Goal: Information Seeking & Learning: Learn about a topic

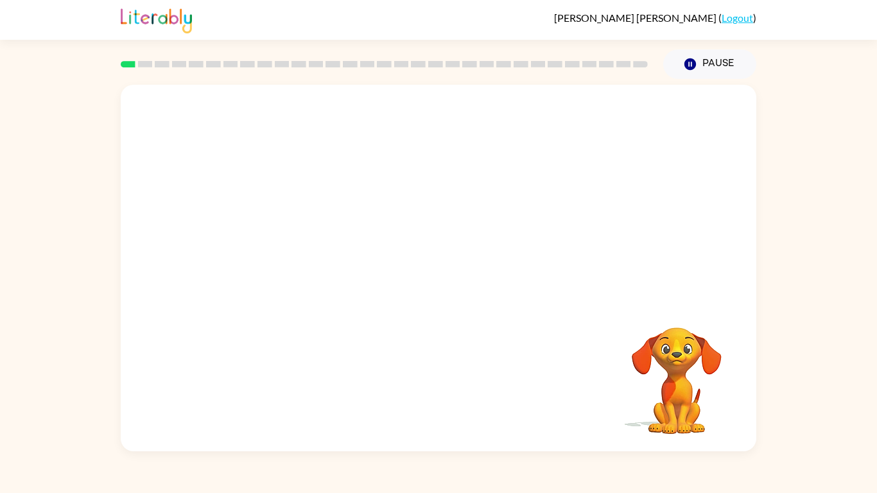
click at [295, 219] on video "Your browser must support playing .mp4 files to use Literably. Please try using…" at bounding box center [439, 193] width 636 height 216
click at [284, 222] on video "Your browser must support playing .mp4 files to use Literably. Please try using…" at bounding box center [439, 193] width 636 height 216
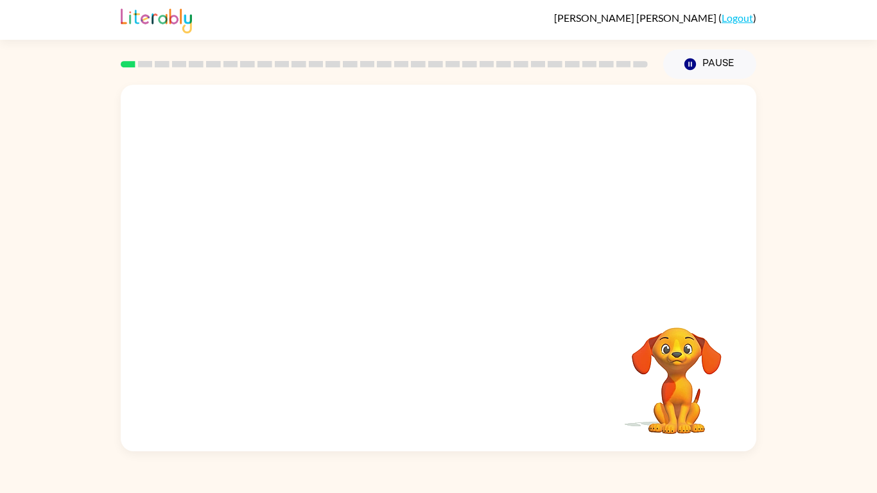
click at [283, 222] on video "Your browser must support playing .mp4 files to use Literably. Please try using…" at bounding box center [439, 193] width 636 height 216
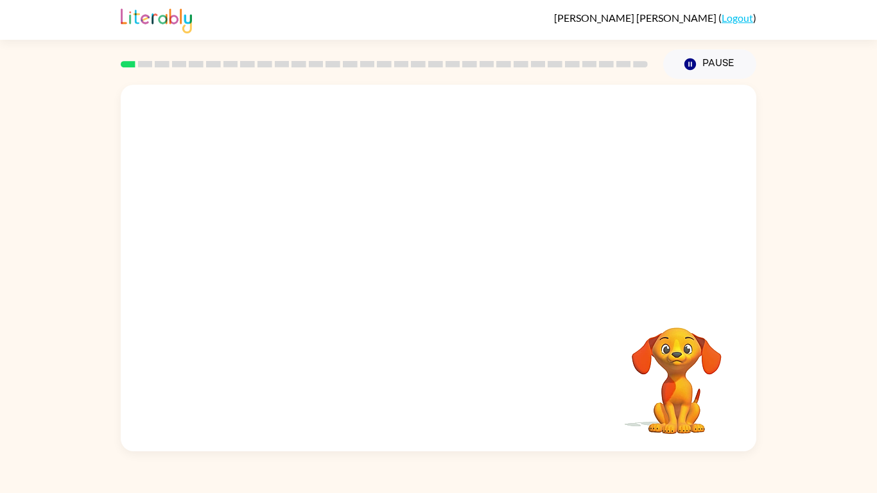
click at [283, 222] on video "Your browser must support playing .mp4 files to use Literably. Please try using…" at bounding box center [439, 193] width 636 height 216
click at [440, 258] on button "button" at bounding box center [439, 274] width 82 height 47
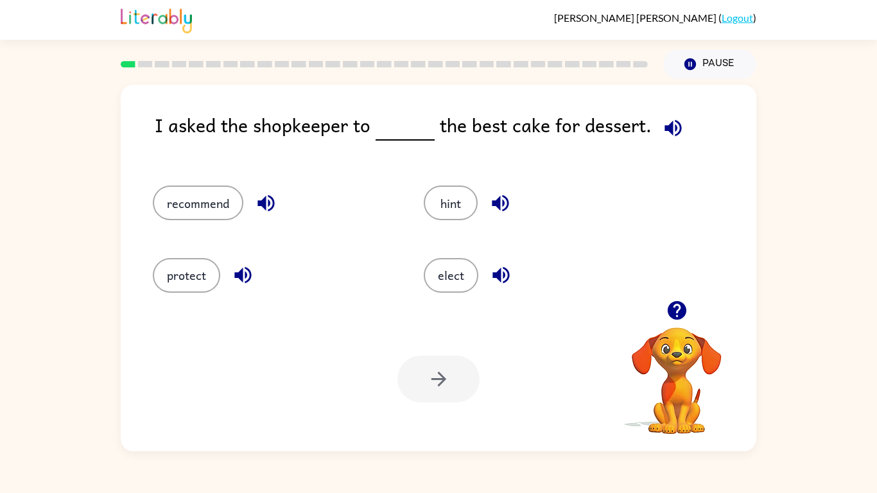
click at [671, 112] on button "button" at bounding box center [673, 128] width 33 height 33
click at [279, 196] on button "button" at bounding box center [266, 203] width 33 height 33
click at [226, 197] on button "recommend" at bounding box center [198, 203] width 91 height 35
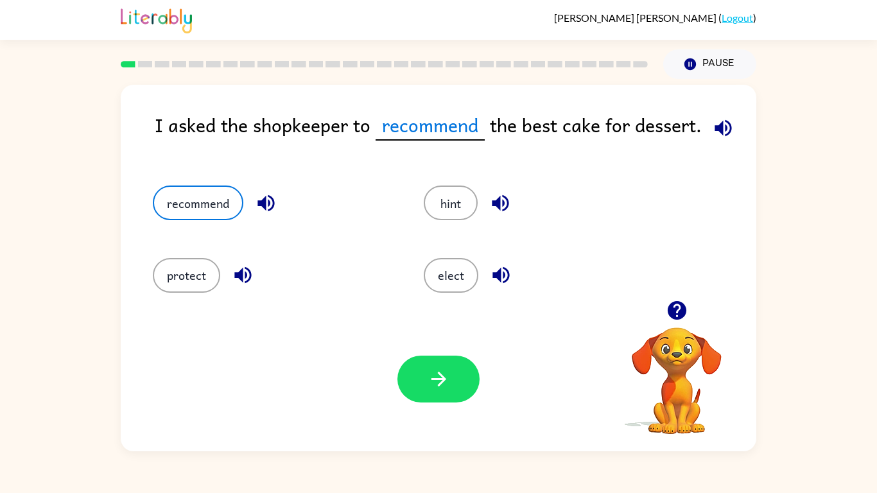
click at [712, 136] on icon "button" at bounding box center [723, 128] width 22 height 22
click at [493, 192] on icon "button" at bounding box center [500, 203] width 22 height 22
click at [242, 278] on icon "button" at bounding box center [242, 275] width 17 height 17
click at [207, 276] on button "protect" at bounding box center [186, 275] width 67 height 35
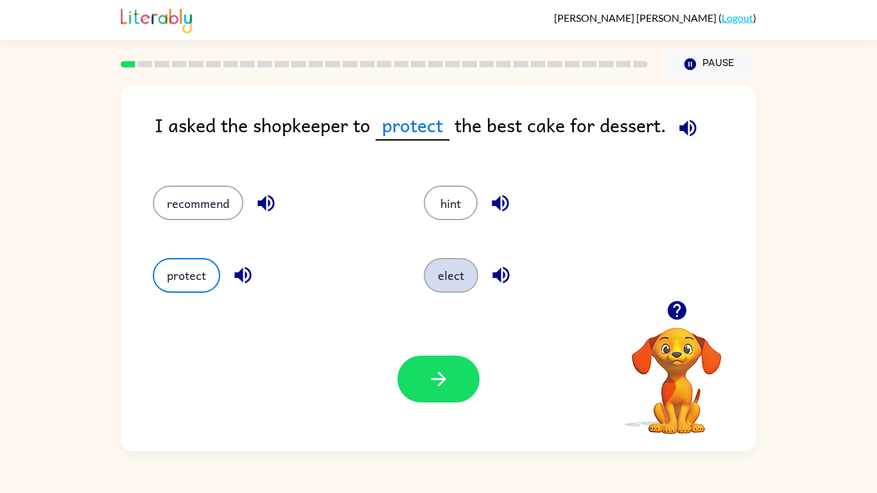
click at [444, 267] on button "elect" at bounding box center [451, 275] width 55 height 35
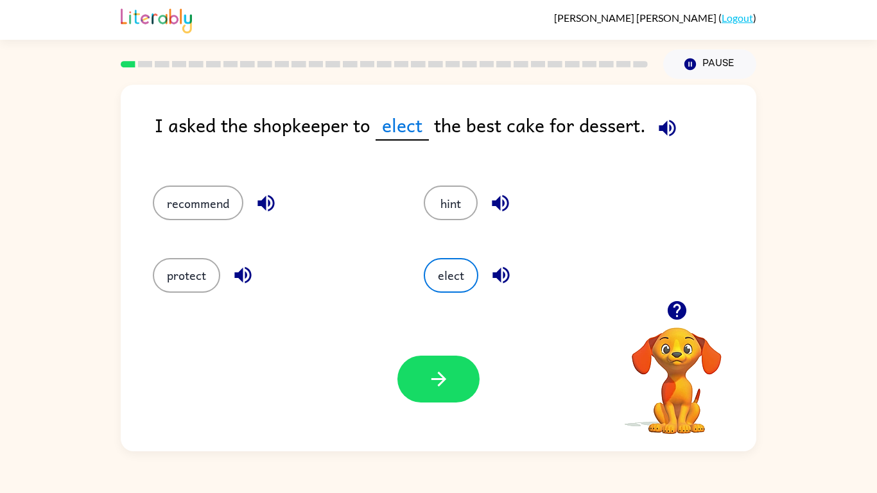
click at [483, 268] on div "elect" at bounding box center [545, 275] width 242 height 35
click at [490, 270] on icon "button" at bounding box center [501, 275] width 22 height 22
click at [166, 269] on button "protect" at bounding box center [186, 275] width 67 height 35
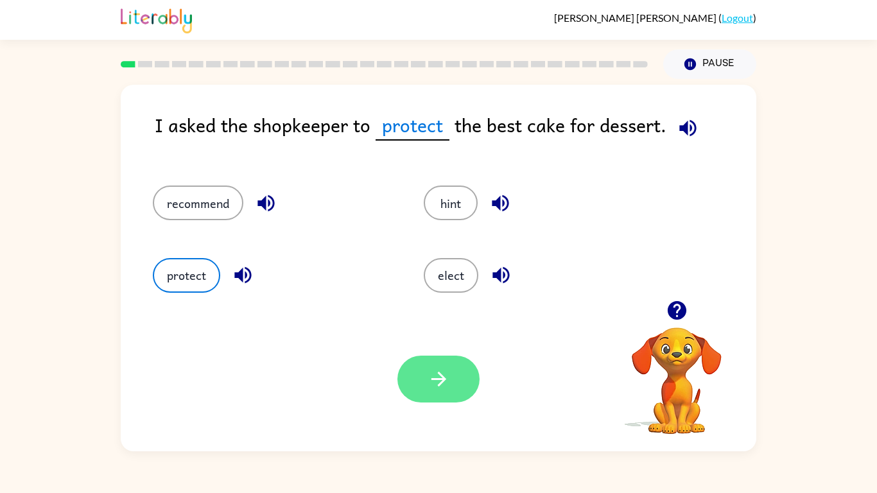
click at [425, 371] on button "button" at bounding box center [439, 379] width 82 height 47
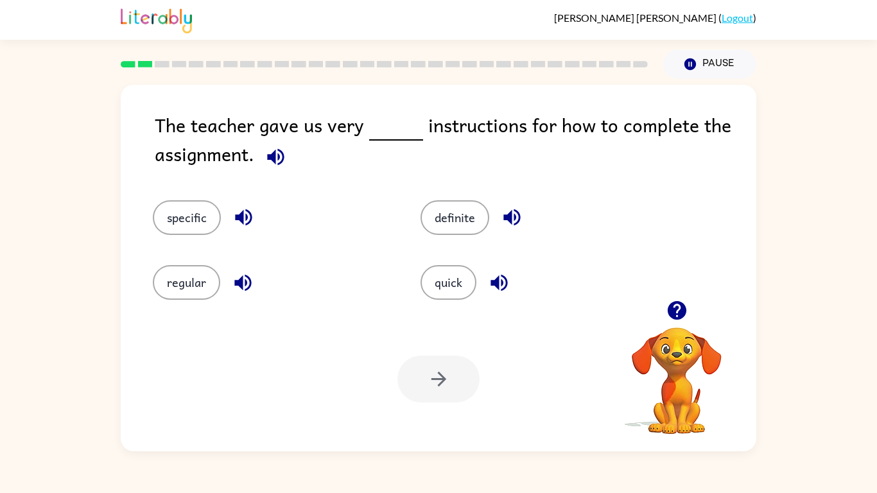
click at [276, 166] on icon "button" at bounding box center [276, 157] width 22 height 22
click at [243, 209] on icon "button" at bounding box center [244, 217] width 22 height 22
click at [242, 288] on icon "button" at bounding box center [242, 282] width 17 height 17
click at [518, 224] on icon "button" at bounding box center [512, 217] width 22 height 22
click at [498, 279] on icon "button" at bounding box center [499, 282] width 17 height 17
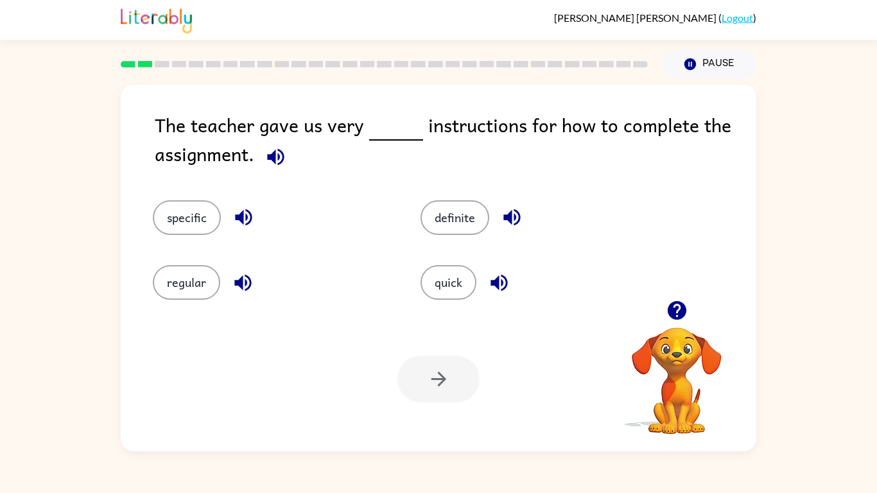
click at [283, 145] on button "button" at bounding box center [275, 157] width 33 height 33
click at [188, 263] on div "regular" at bounding box center [262, 273] width 268 height 65
click at [191, 276] on button "regular" at bounding box center [186, 282] width 67 height 35
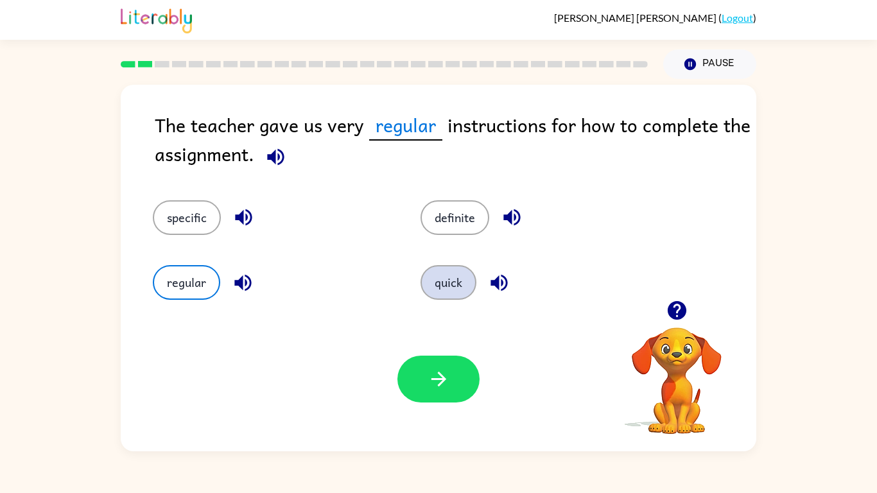
click at [455, 272] on button "quick" at bounding box center [449, 282] width 56 height 35
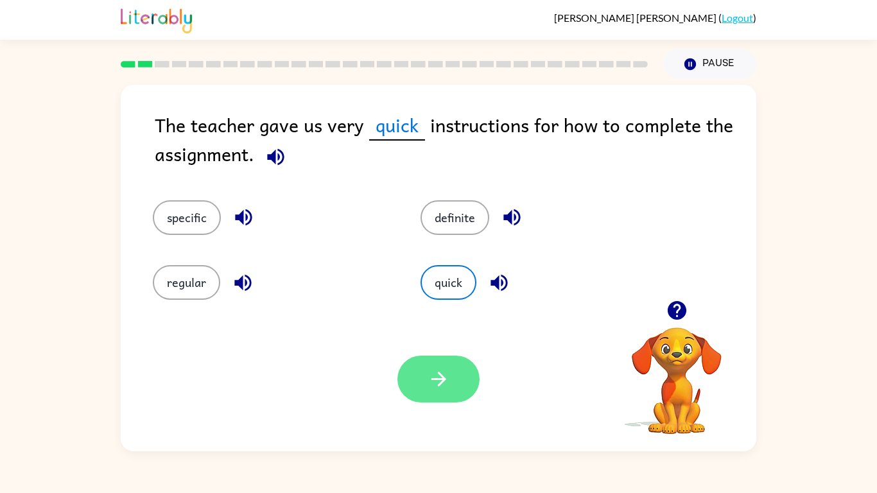
click at [441, 362] on button "button" at bounding box center [439, 379] width 82 height 47
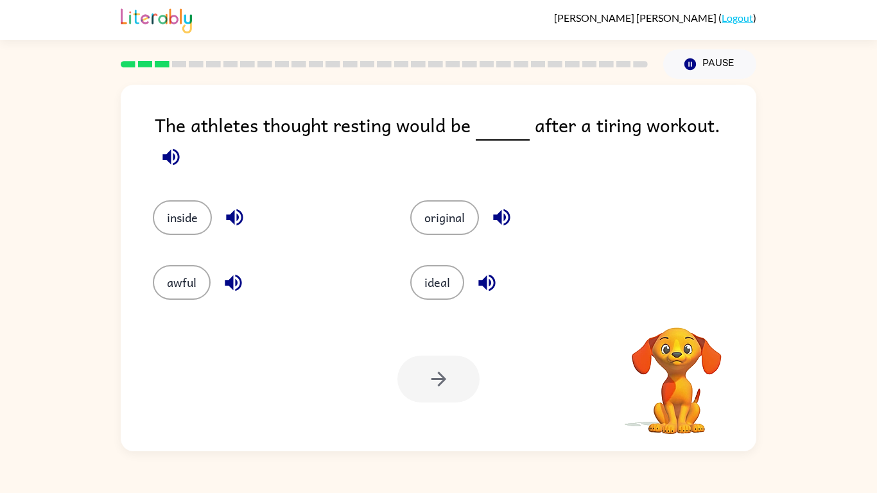
click at [188, 141] on button "button" at bounding box center [171, 157] width 33 height 33
click at [182, 146] on icon "button" at bounding box center [171, 157] width 22 height 22
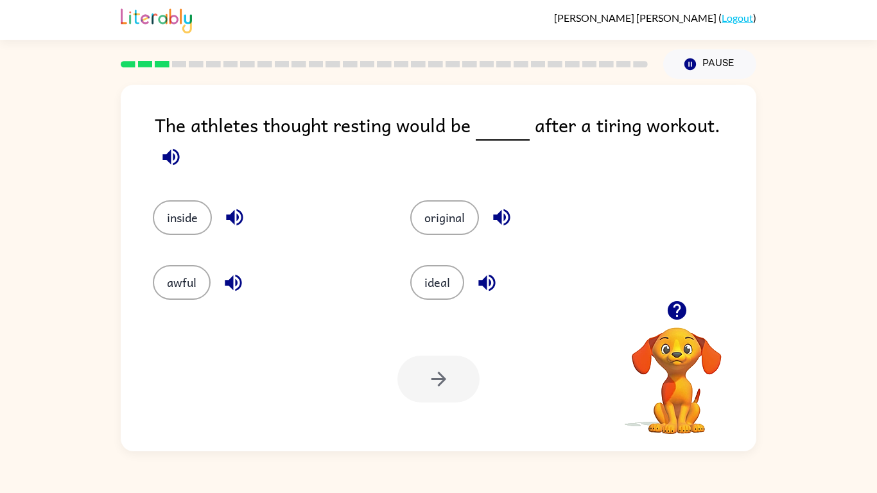
click at [182, 146] on icon "button" at bounding box center [171, 157] width 22 height 22
click at [231, 209] on icon "button" at bounding box center [234, 217] width 17 height 17
click at [502, 206] on icon "button" at bounding box center [502, 217] width 22 height 22
click at [481, 272] on icon "button" at bounding box center [487, 283] width 22 height 22
click at [229, 278] on icon "button" at bounding box center [233, 282] width 17 height 17
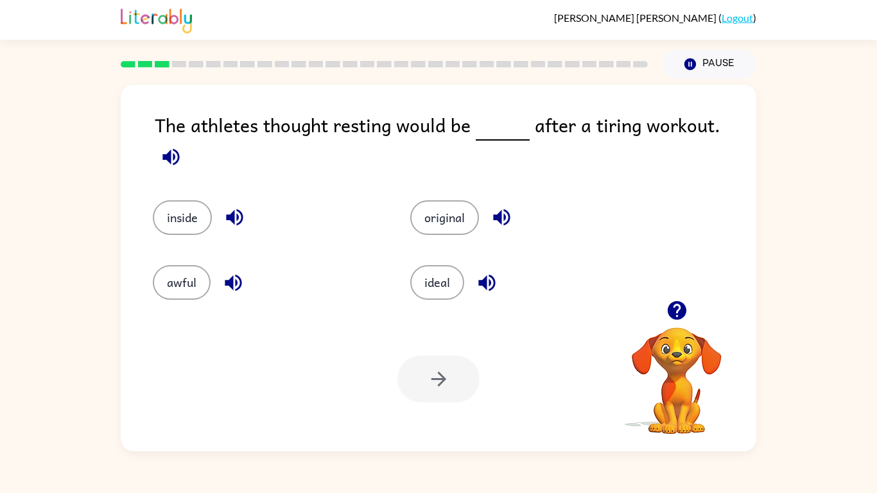
click at [179, 148] on icon "button" at bounding box center [170, 156] width 17 height 17
click at [451, 200] on button "original" at bounding box center [444, 217] width 69 height 35
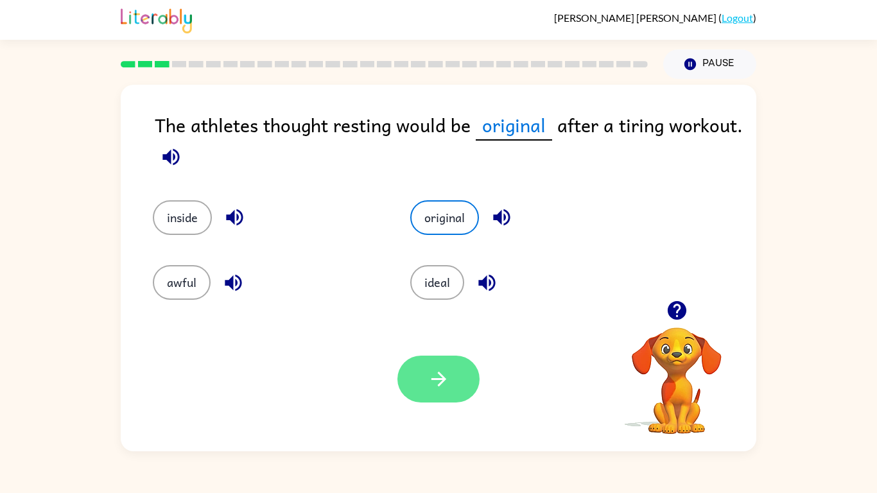
click at [438, 367] on button "button" at bounding box center [439, 379] width 82 height 47
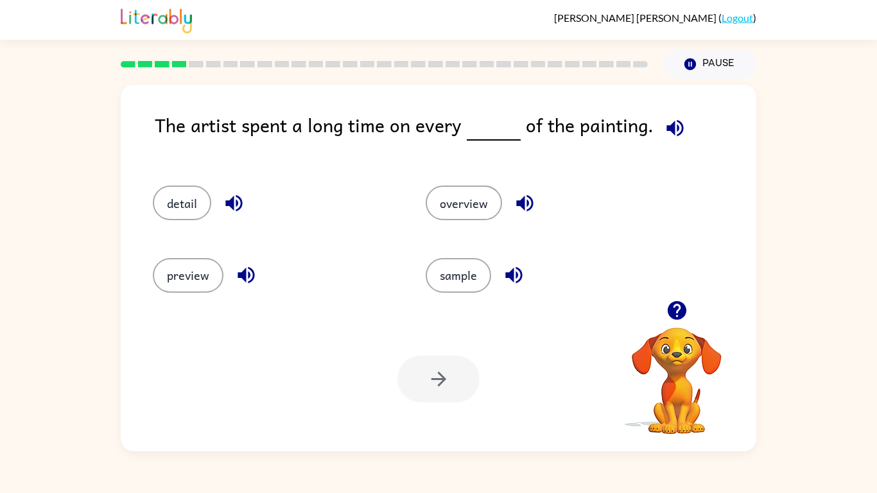
click at [675, 128] on icon "button" at bounding box center [675, 128] width 22 height 22
click at [233, 198] on icon "button" at bounding box center [233, 203] width 17 height 17
click at [196, 203] on button "detail" at bounding box center [182, 203] width 58 height 35
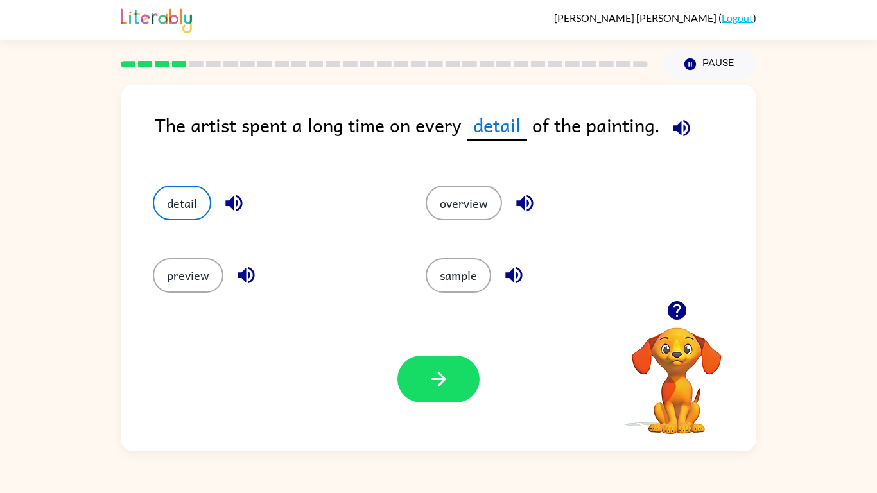
click at [687, 130] on icon "button" at bounding box center [682, 128] width 22 height 22
click at [446, 378] on icon "button" at bounding box center [439, 379] width 22 height 22
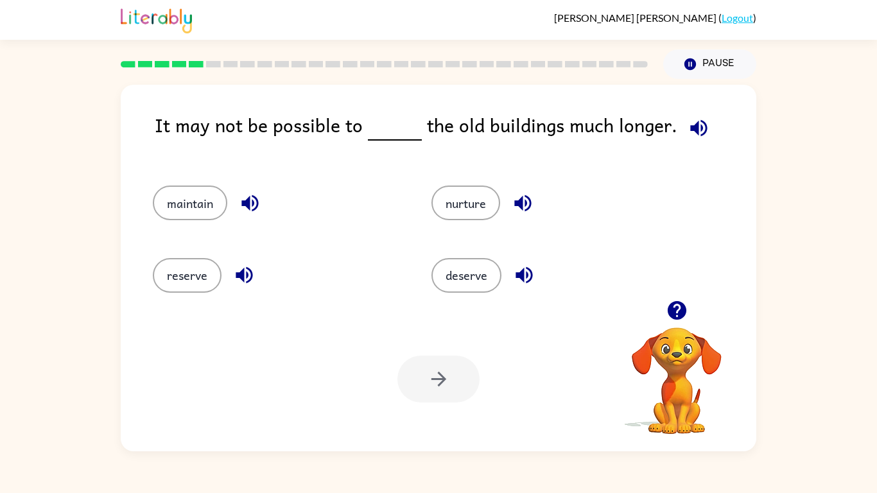
click at [685, 114] on button "button" at bounding box center [699, 128] width 33 height 33
click at [695, 121] on icon "button" at bounding box center [698, 127] width 17 height 17
click at [484, 273] on button "deserve" at bounding box center [467, 275] width 70 height 35
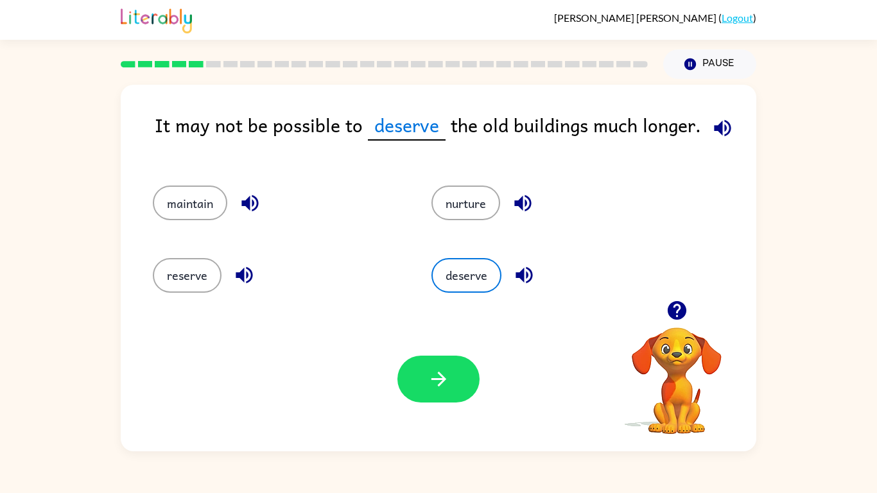
click at [512, 274] on button "button" at bounding box center [524, 275] width 33 height 33
click at [439, 379] on icon "button" at bounding box center [438, 379] width 15 height 15
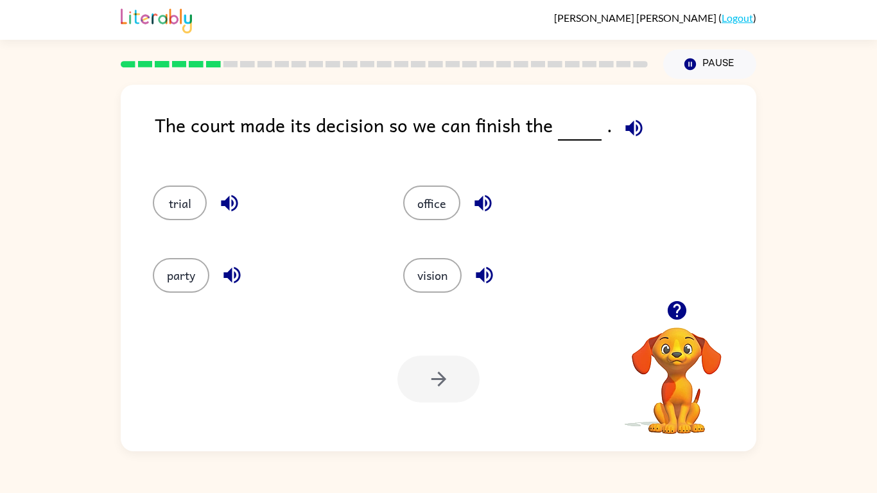
click at [628, 121] on icon "button" at bounding box center [634, 128] width 22 height 22
click at [188, 267] on button "party" at bounding box center [181, 275] width 57 height 35
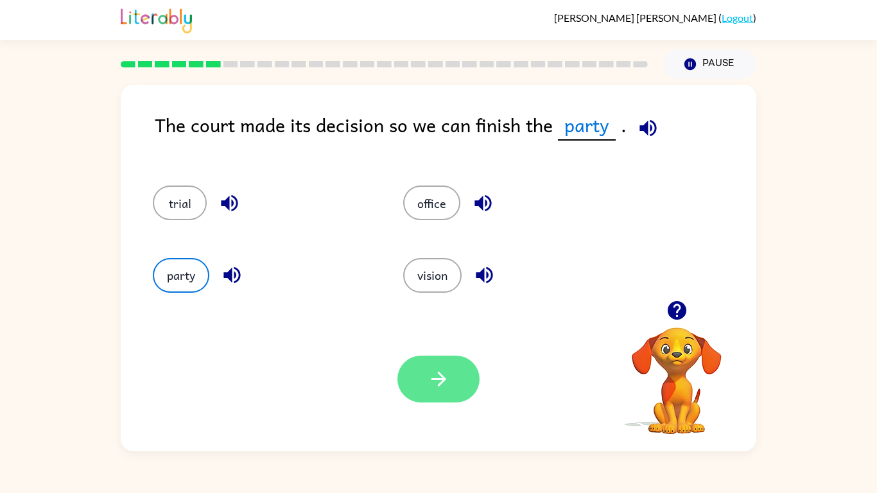
click at [464, 373] on button "button" at bounding box center [439, 379] width 82 height 47
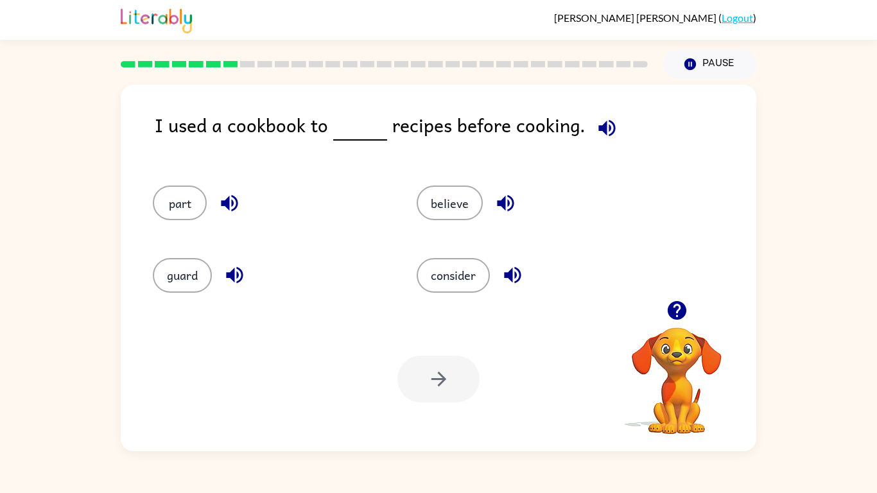
click at [612, 123] on button "button" at bounding box center [607, 128] width 33 height 33
click at [605, 124] on icon "button" at bounding box center [607, 128] width 22 height 22
click at [602, 135] on icon "button" at bounding box center [607, 127] width 17 height 17
click at [231, 270] on icon "button" at bounding box center [235, 275] width 22 height 22
click at [238, 198] on icon "button" at bounding box center [229, 203] width 22 height 22
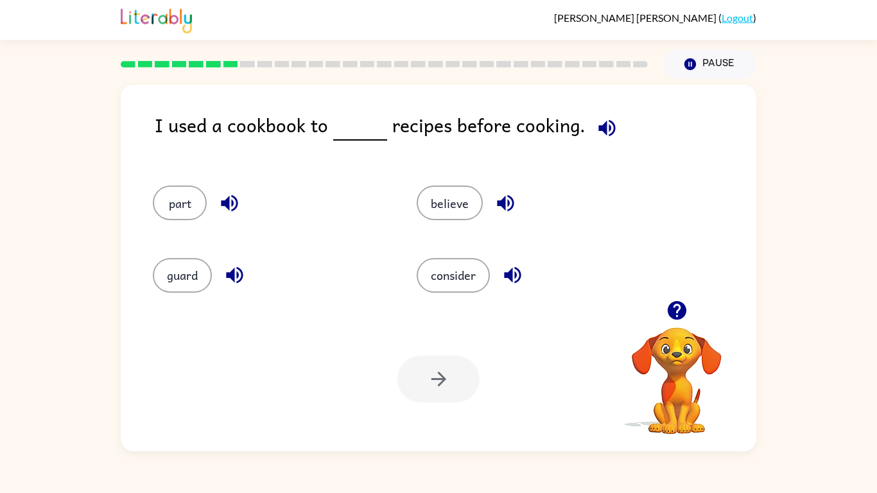
click at [515, 204] on icon "button" at bounding box center [506, 203] width 22 height 22
click at [511, 272] on icon "button" at bounding box center [512, 275] width 17 height 17
click at [604, 118] on icon "button" at bounding box center [607, 128] width 22 height 22
click at [170, 286] on button "guard" at bounding box center [182, 275] width 59 height 35
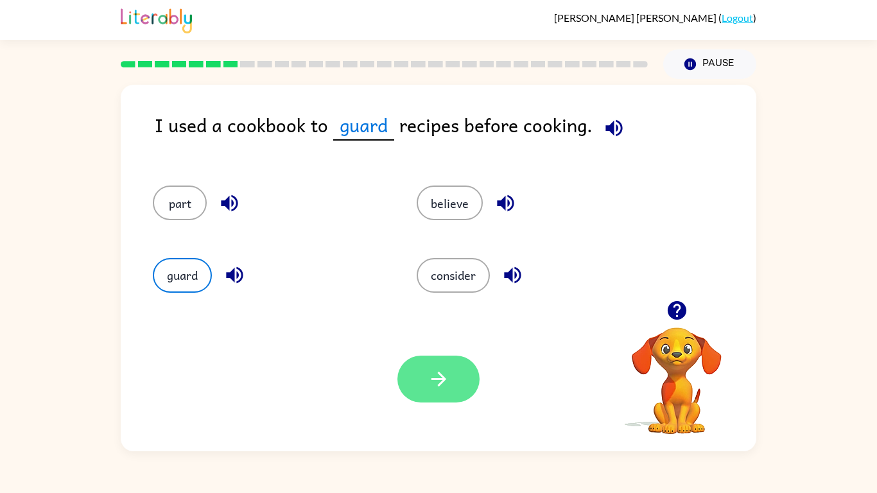
click at [469, 398] on button "button" at bounding box center [439, 379] width 82 height 47
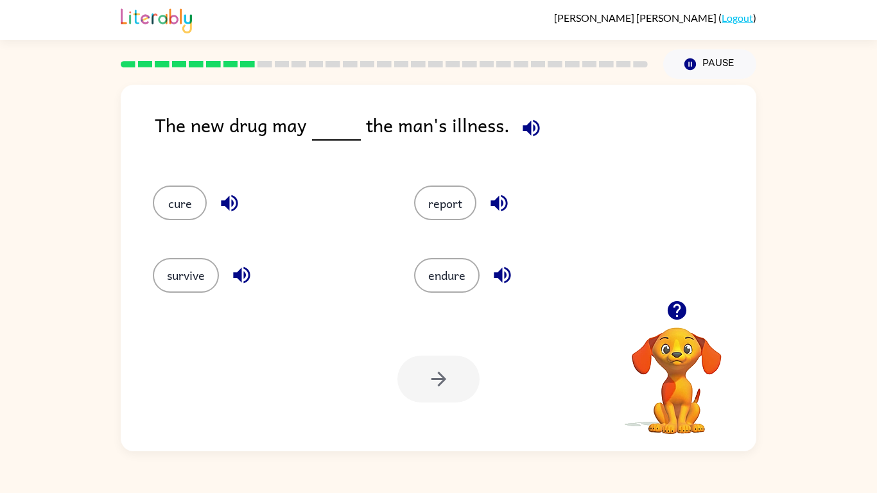
click at [535, 133] on icon "button" at bounding box center [531, 128] width 22 height 22
click at [509, 197] on icon "button" at bounding box center [499, 203] width 22 height 22
click at [227, 211] on icon "button" at bounding box center [229, 203] width 22 height 22
click at [245, 281] on icon "button" at bounding box center [242, 275] width 22 height 22
click at [498, 277] on icon "button" at bounding box center [502, 275] width 17 height 17
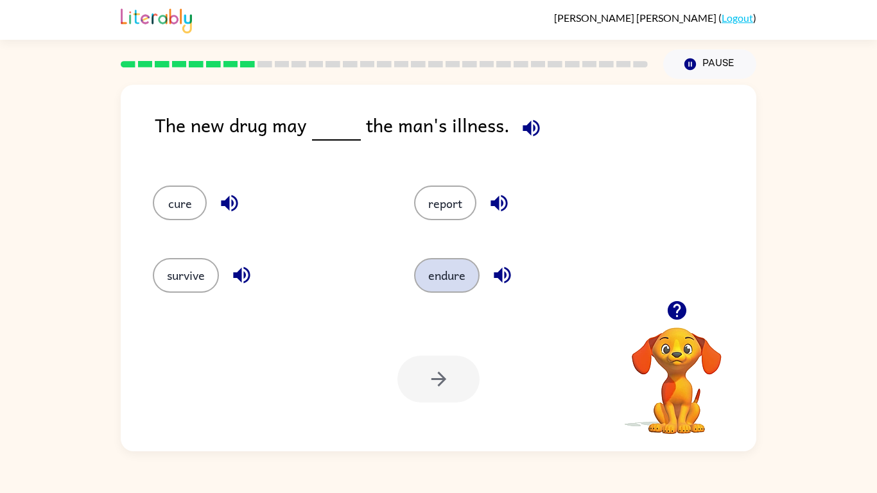
click at [459, 280] on button "endure" at bounding box center [447, 275] width 66 height 35
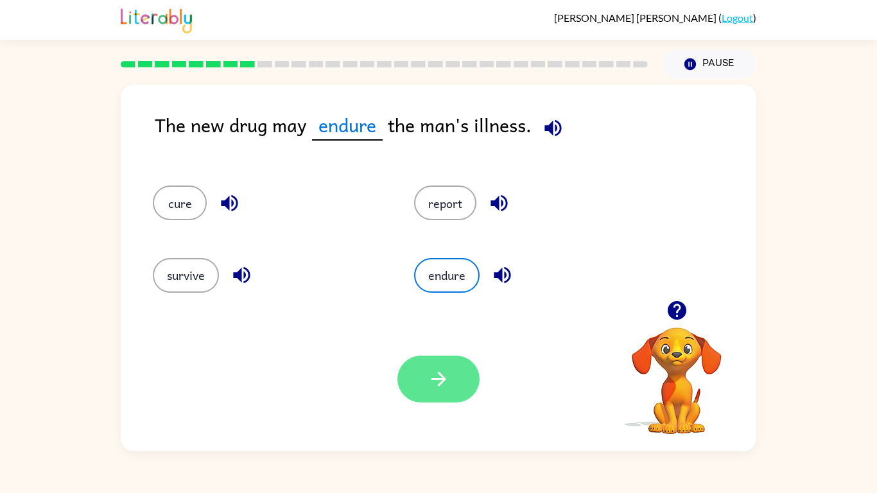
click at [432, 390] on icon "button" at bounding box center [439, 379] width 22 height 22
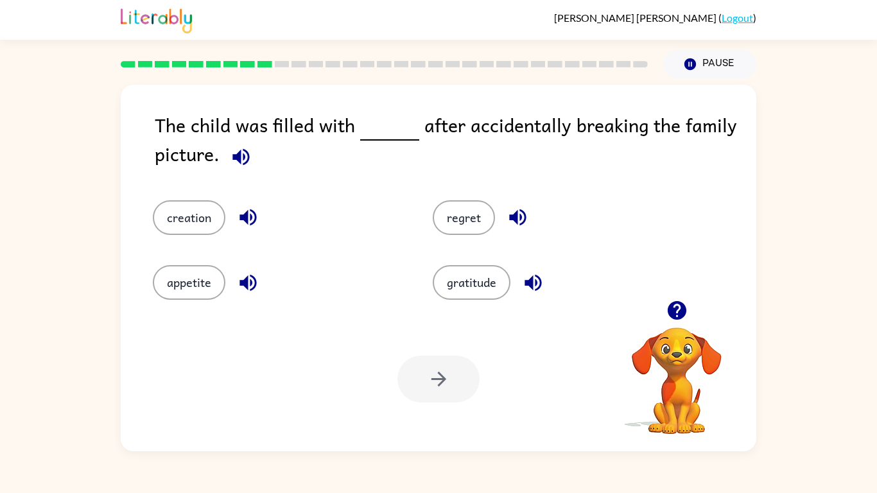
click at [247, 165] on icon "button" at bounding box center [241, 157] width 22 height 22
click at [446, 292] on button "gratitude" at bounding box center [472, 282] width 78 height 35
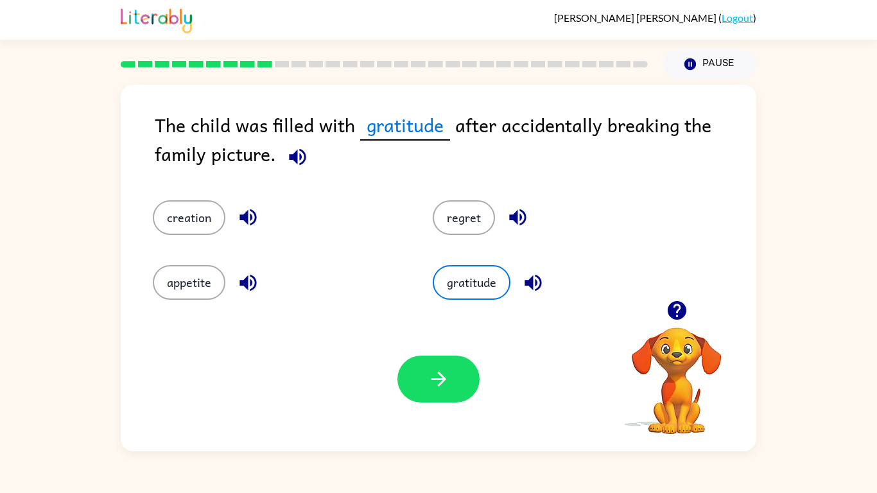
click at [541, 292] on icon "button" at bounding box center [533, 283] width 22 height 22
click at [232, 296] on div "appetite" at bounding box center [278, 282] width 250 height 35
click at [245, 284] on icon "button" at bounding box center [248, 282] width 17 height 17
click at [473, 227] on button "regret" at bounding box center [464, 217] width 62 height 35
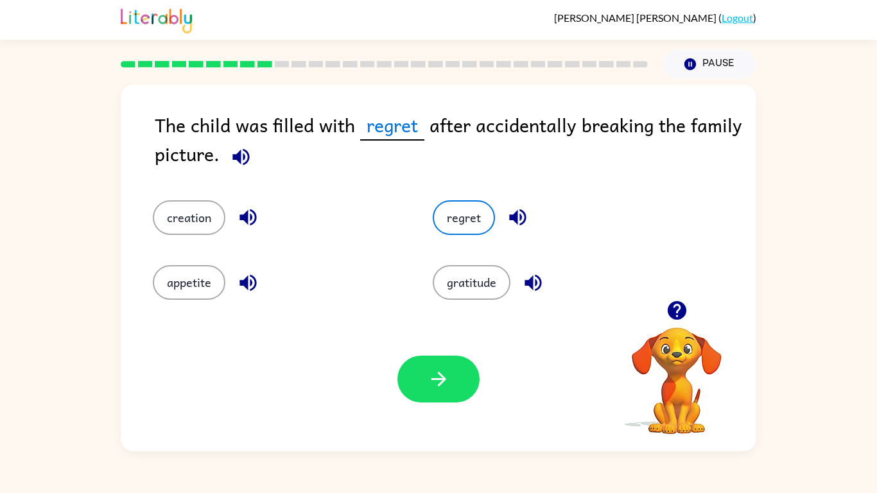
click at [515, 227] on icon "button" at bounding box center [518, 217] width 22 height 22
click at [236, 155] on icon "button" at bounding box center [241, 156] width 17 height 17
click at [247, 167] on icon "button" at bounding box center [241, 157] width 22 height 22
click at [238, 164] on icon "button" at bounding box center [241, 157] width 22 height 22
click at [245, 163] on icon "button" at bounding box center [241, 156] width 17 height 17
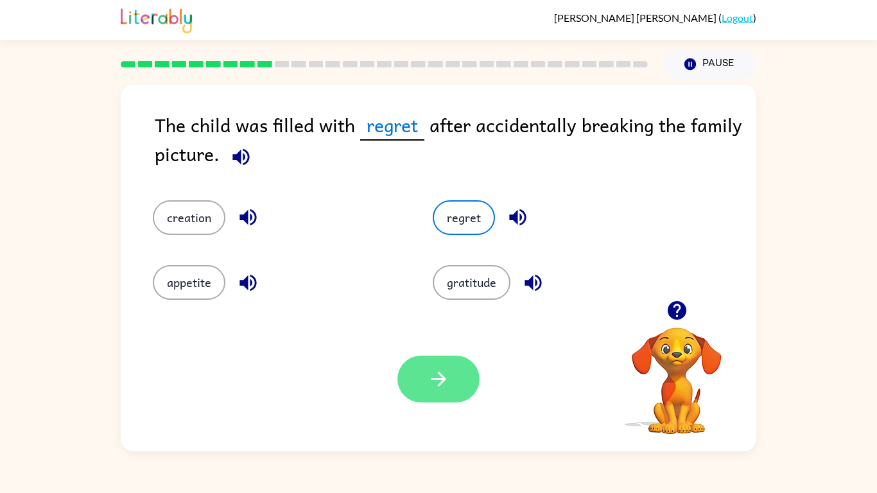
click at [464, 391] on button "button" at bounding box center [439, 379] width 82 height 47
click at [451, 389] on div at bounding box center [439, 379] width 82 height 47
click at [448, 389] on div at bounding box center [439, 379] width 82 height 47
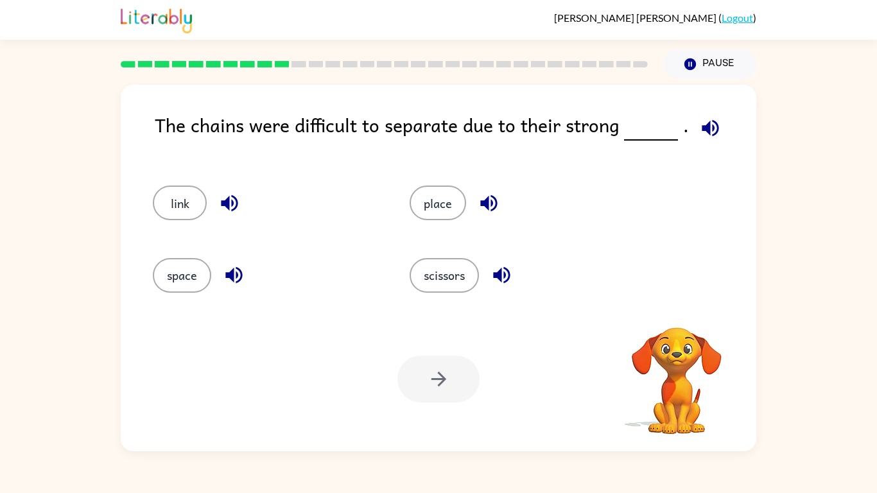
click at [720, 123] on button "button" at bounding box center [710, 128] width 33 height 33
click at [432, 215] on button "place" at bounding box center [438, 203] width 57 height 35
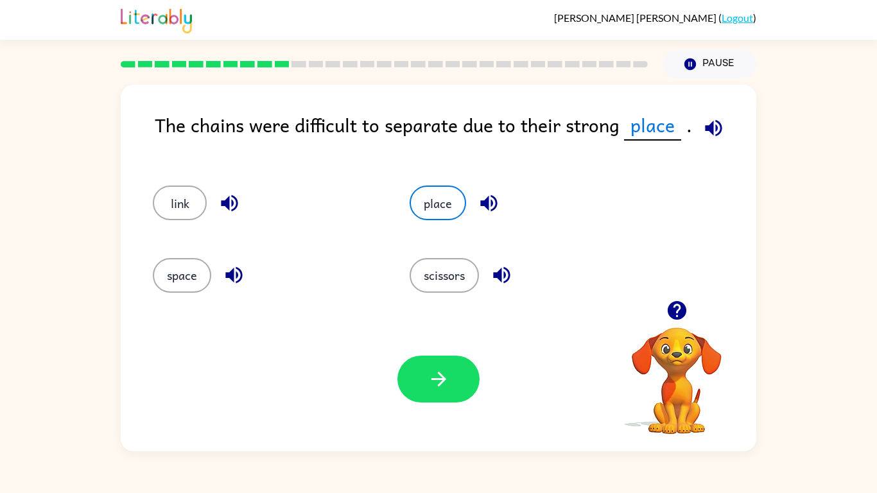
click at [426, 412] on div "Your browser must support playing .mp4 files to use Literably. Please try using…" at bounding box center [439, 379] width 636 height 145
click at [436, 386] on icon "button" at bounding box center [439, 379] width 22 height 22
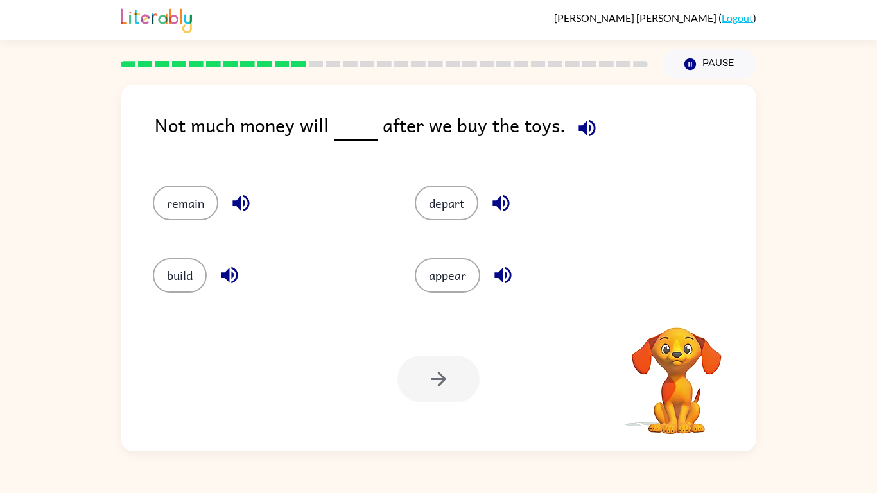
click at [571, 135] on button "button" at bounding box center [587, 128] width 33 height 33
click at [177, 288] on button "build" at bounding box center [180, 275] width 54 height 35
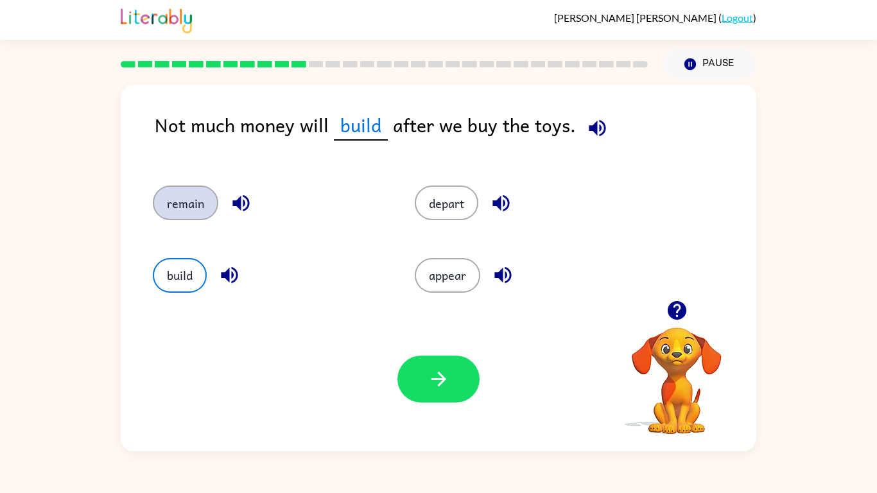
click at [186, 199] on button "remain" at bounding box center [186, 203] width 66 height 35
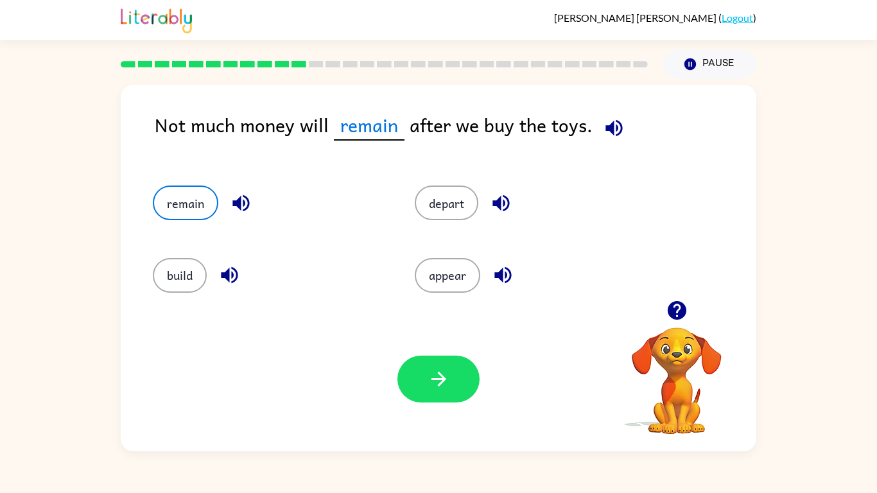
click at [493, 405] on div "Your browser must support playing .mp4 files to use Literably. Please try using…" at bounding box center [439, 379] width 636 height 145
click at [432, 389] on icon "button" at bounding box center [439, 379] width 22 height 22
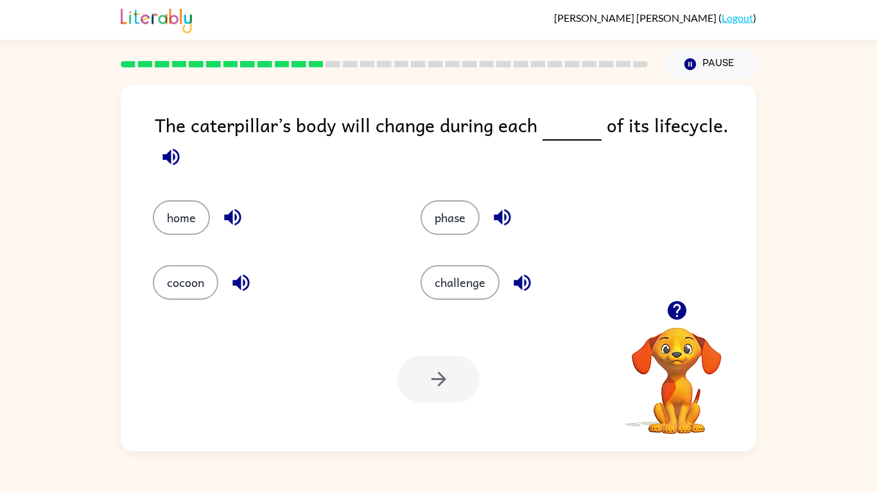
click at [180, 158] on icon "button" at bounding box center [171, 157] width 22 height 22
click at [162, 152] on icon "button" at bounding box center [171, 157] width 22 height 22
click at [177, 152] on icon "button" at bounding box center [170, 156] width 17 height 17
click at [671, 316] on icon "button" at bounding box center [676, 310] width 19 height 19
click at [443, 300] on button "challenge" at bounding box center [460, 282] width 79 height 35
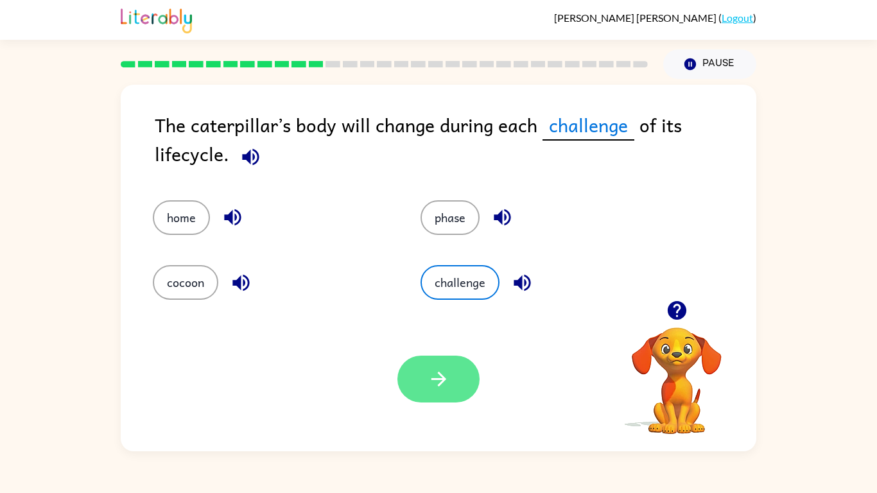
click at [460, 401] on button "button" at bounding box center [439, 379] width 82 height 47
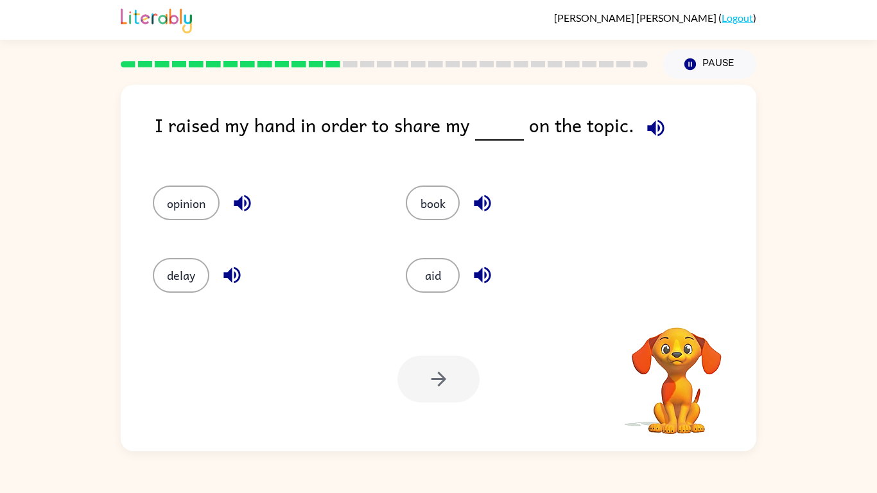
click at [651, 123] on icon "button" at bounding box center [656, 128] width 22 height 22
click at [248, 200] on icon "button" at bounding box center [242, 203] width 22 height 22
click at [202, 189] on button "opinion" at bounding box center [186, 203] width 67 height 35
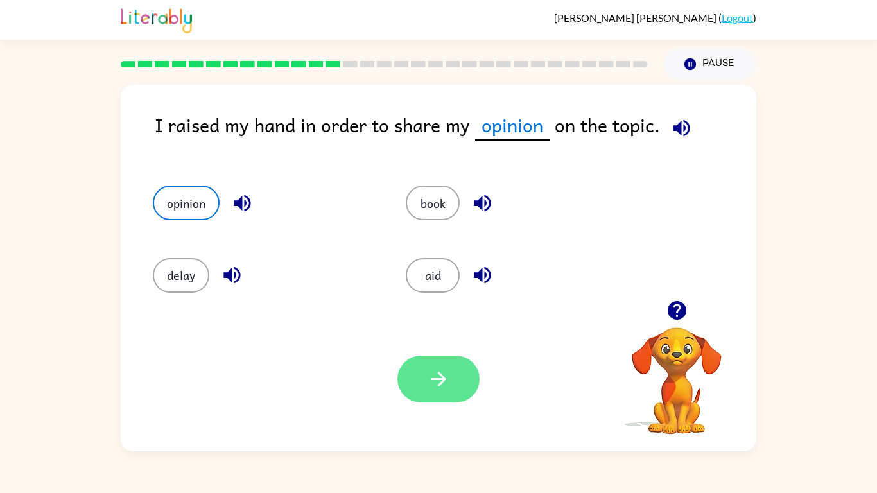
click at [441, 388] on icon "button" at bounding box center [439, 379] width 22 height 22
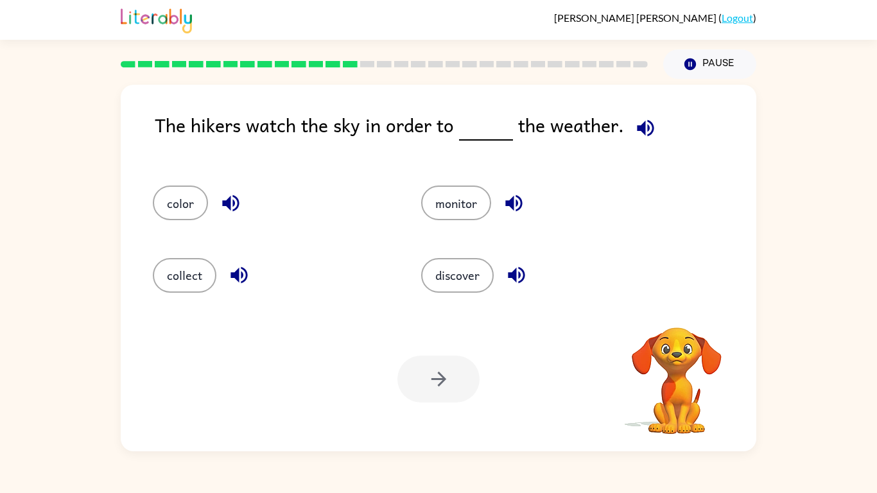
click at [637, 127] on icon "button" at bounding box center [645, 127] width 17 height 17
click at [647, 125] on icon "button" at bounding box center [645, 127] width 17 height 17
click at [187, 277] on button "collect" at bounding box center [185, 275] width 64 height 35
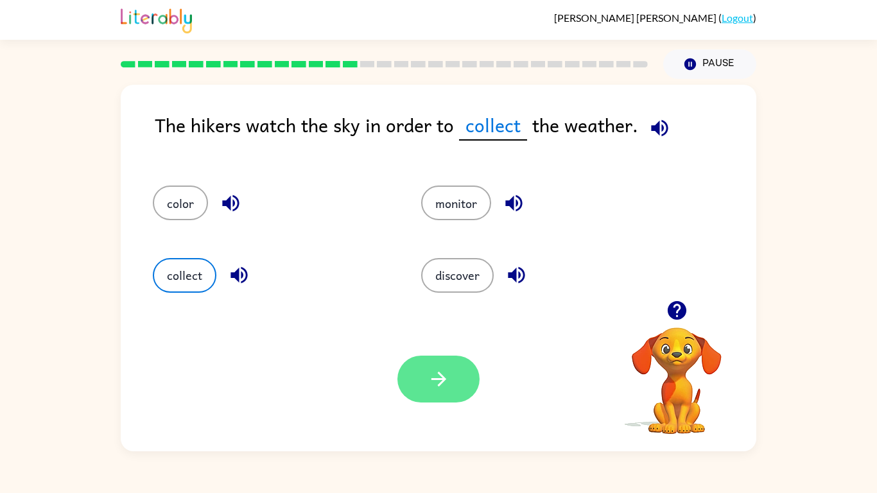
click at [430, 394] on button "button" at bounding box center [439, 379] width 82 height 47
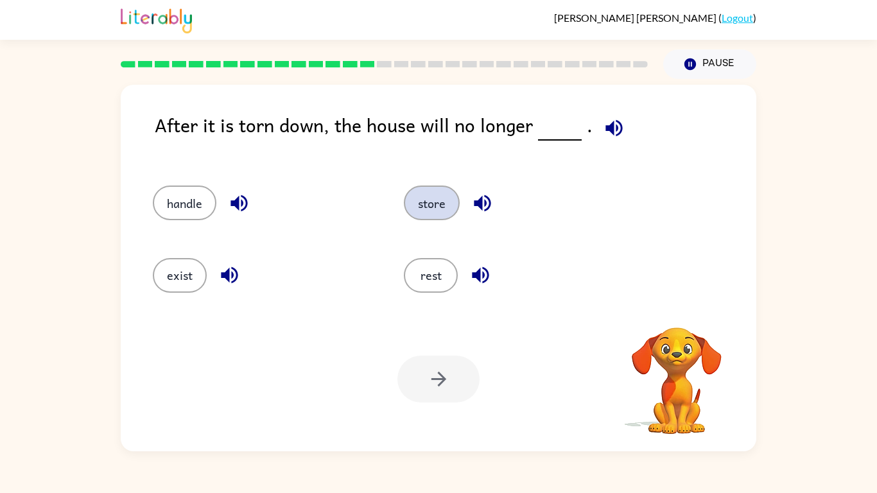
click at [428, 207] on button "store" at bounding box center [432, 203] width 56 height 35
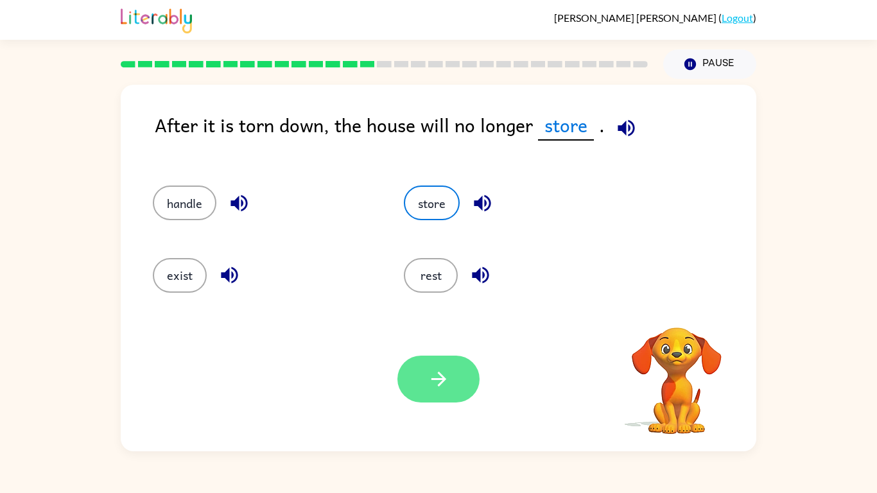
click at [434, 401] on button "button" at bounding box center [439, 379] width 82 height 47
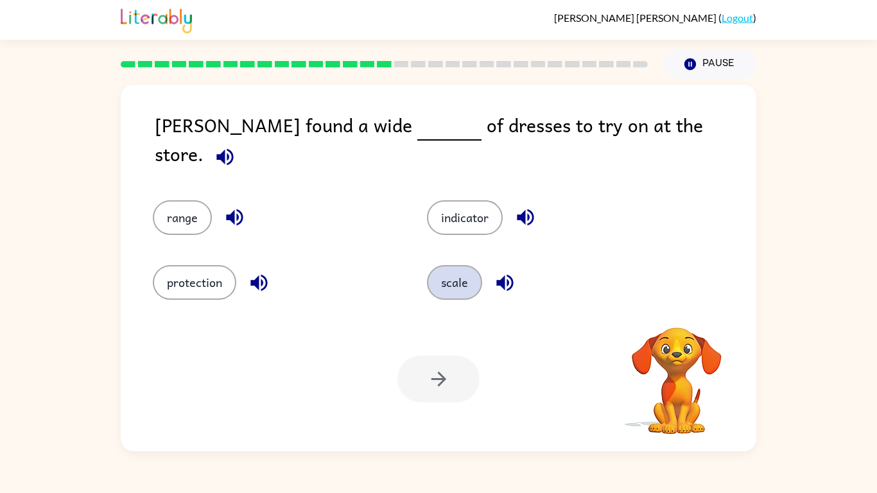
click at [462, 292] on button "scale" at bounding box center [454, 282] width 55 height 35
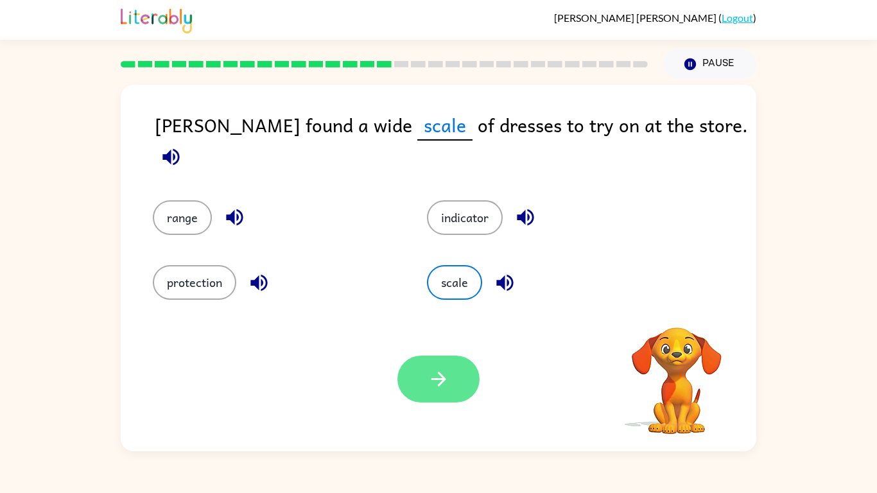
click at [441, 389] on icon "button" at bounding box center [439, 379] width 22 height 22
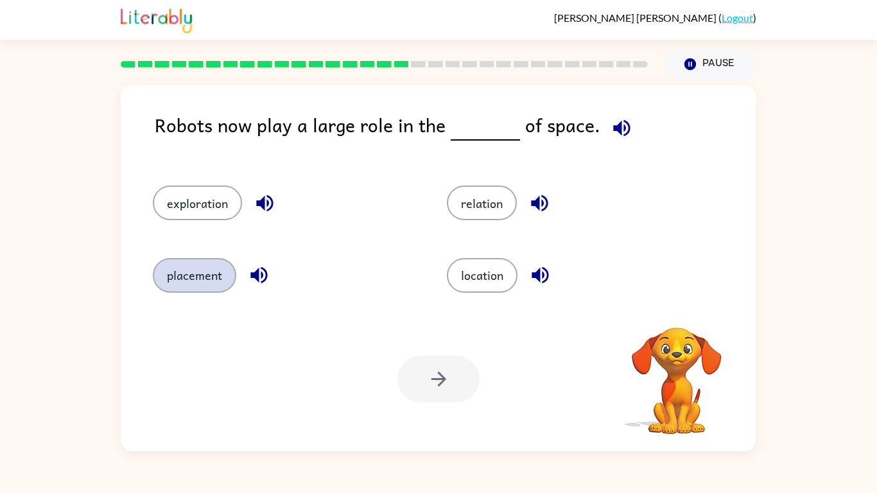
click at [209, 275] on button "placement" at bounding box center [194, 275] width 83 height 35
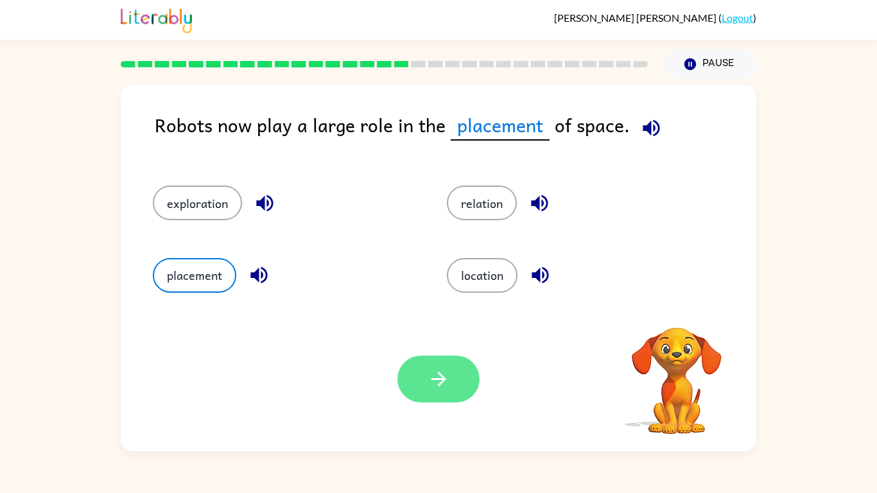
click at [453, 400] on button "button" at bounding box center [439, 379] width 82 height 47
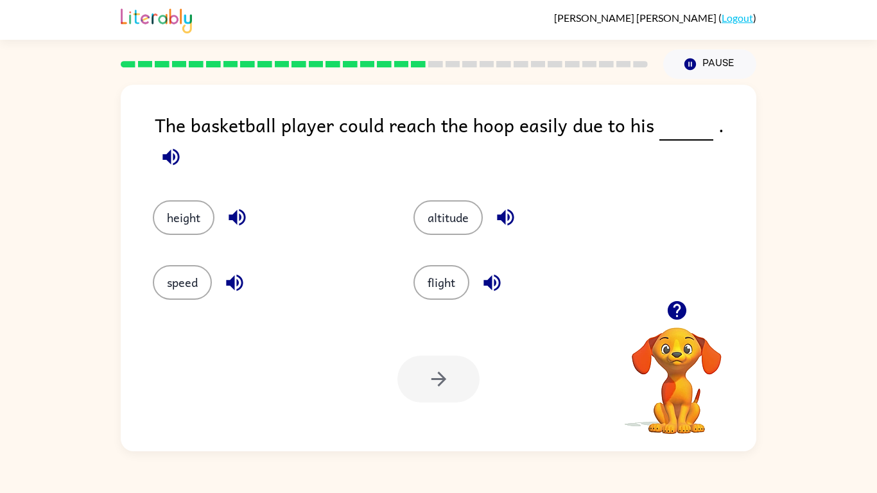
click at [179, 148] on icon "button" at bounding box center [170, 156] width 17 height 17
click at [171, 214] on button "height" at bounding box center [184, 217] width 62 height 35
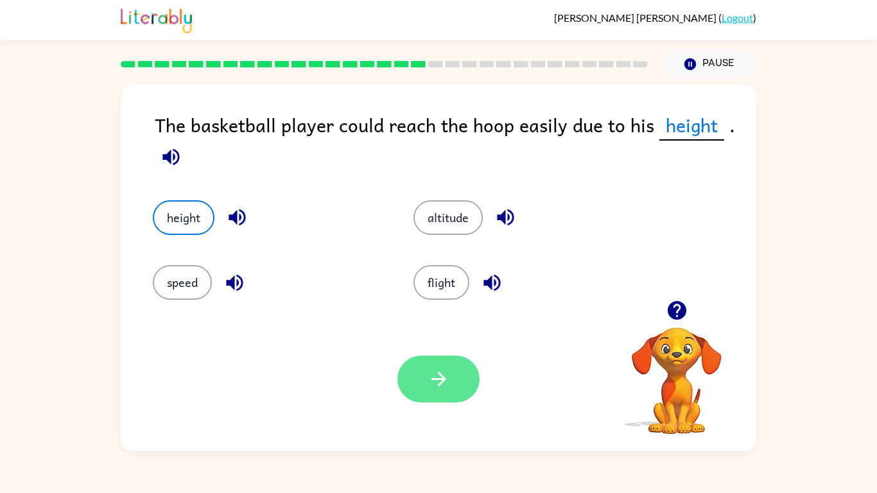
click at [407, 387] on button "button" at bounding box center [439, 379] width 82 height 47
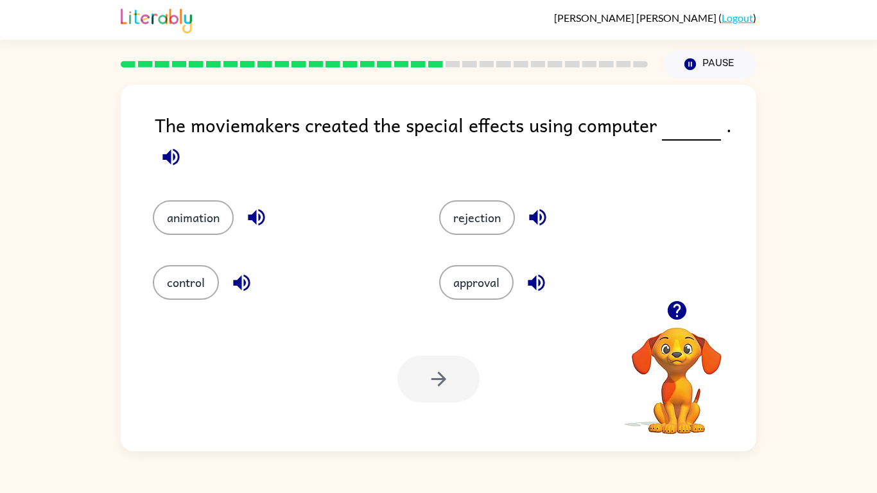
click at [166, 150] on icon "button" at bounding box center [171, 157] width 22 height 22
click at [193, 273] on button "control" at bounding box center [186, 282] width 66 height 35
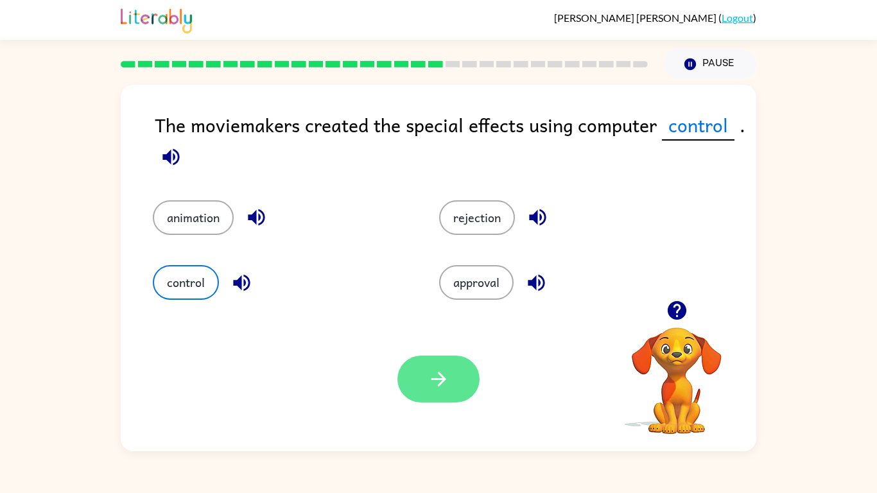
click at [435, 377] on icon "button" at bounding box center [439, 379] width 22 height 22
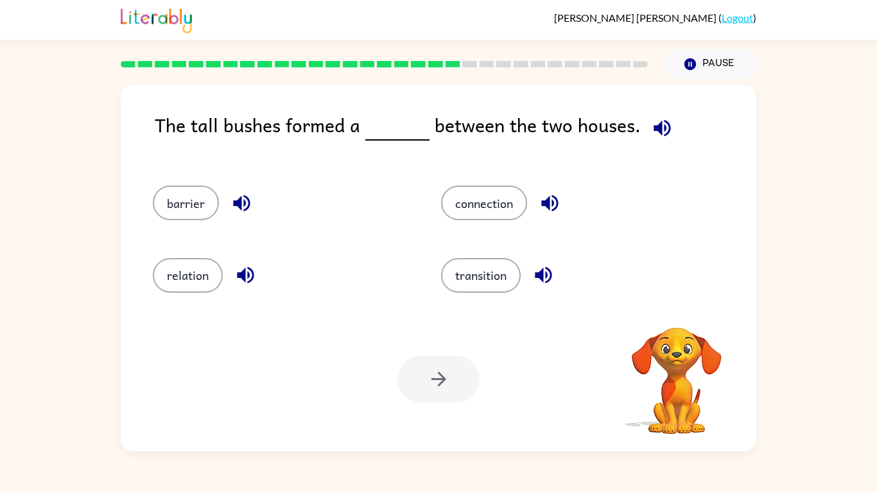
click at [216, 191] on div "barrier" at bounding box center [282, 203] width 259 height 35
click at [186, 211] on button "barrier" at bounding box center [186, 203] width 66 height 35
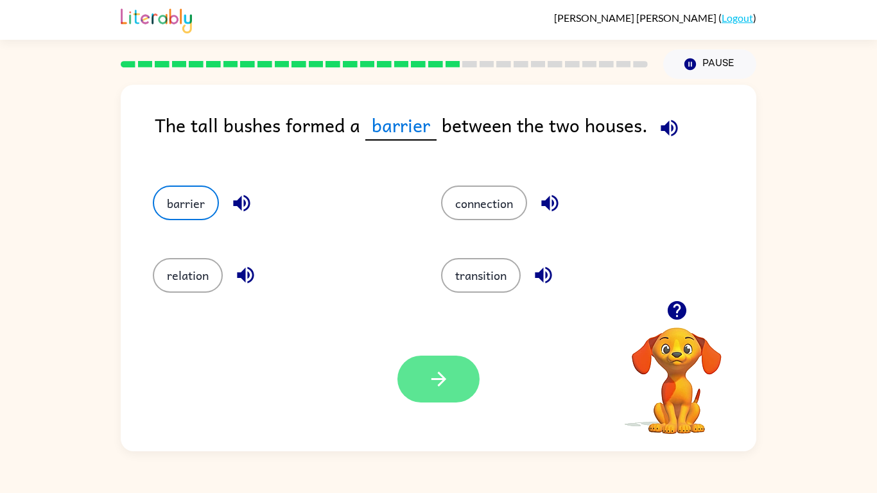
click at [430, 390] on icon "button" at bounding box center [439, 379] width 22 height 22
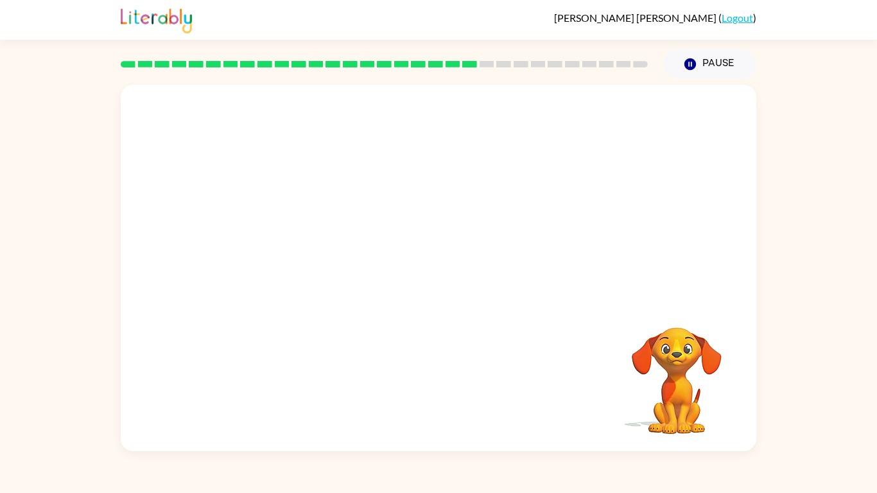
click at [329, 306] on div "Your browser must support playing .mp4 files to use Literably. Please try using…" at bounding box center [439, 268] width 636 height 367
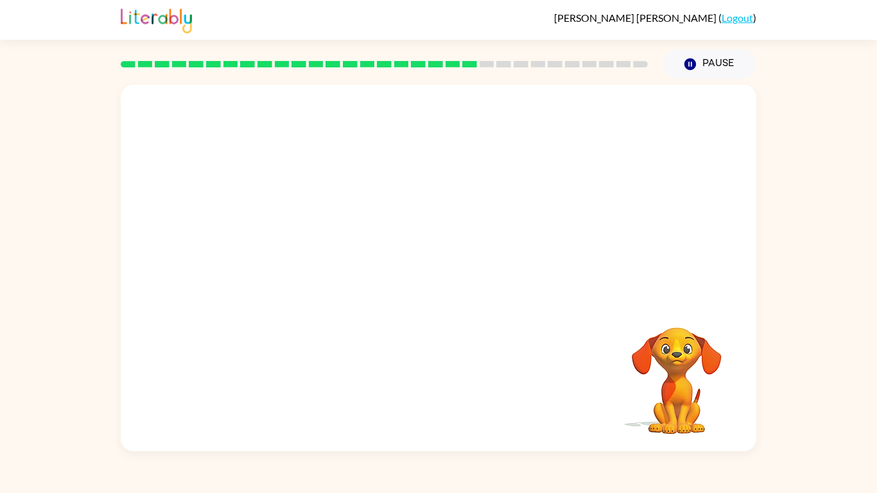
click at [329, 306] on div "Your browser must support playing .mp4 files to use Literably. Please try using…" at bounding box center [439, 268] width 636 height 367
click at [322, 258] on video "Your browser must support playing .mp4 files to use Literably. Please try using…" at bounding box center [439, 193] width 636 height 216
click at [326, 256] on video "Your browser must support playing .mp4 files to use Literably. Please try using…" at bounding box center [439, 193] width 636 height 216
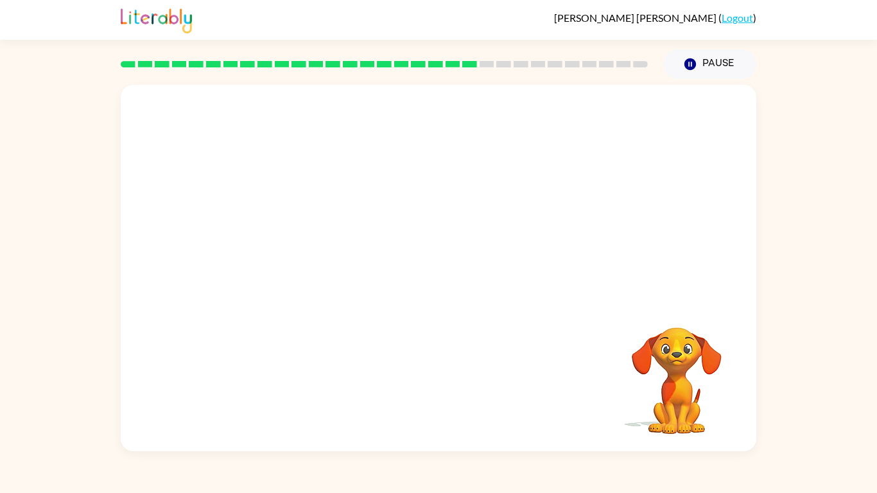
click at [326, 256] on video "Your browser must support playing .mp4 files to use Literably. Please try using…" at bounding box center [439, 193] width 636 height 216
click at [322, 260] on video "Your browser must support playing .mp4 files to use Literably. Please try using…" at bounding box center [439, 193] width 636 height 216
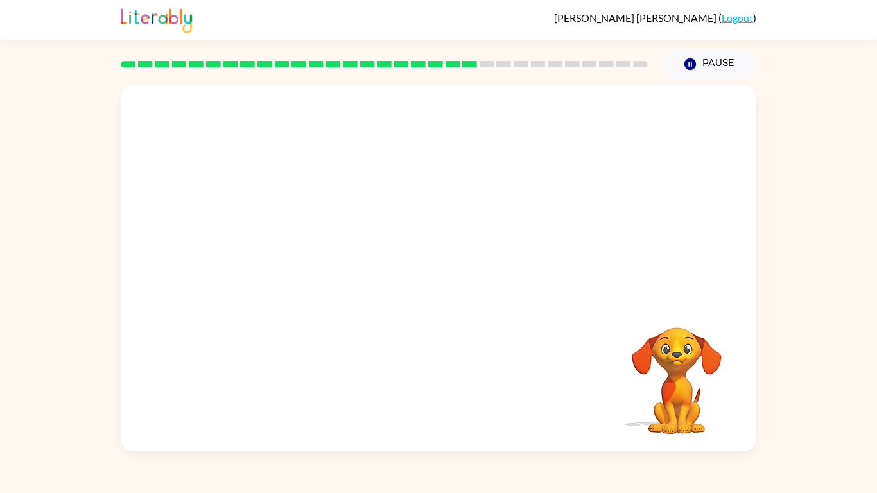
click at [322, 260] on video "Your browser must support playing .mp4 files to use Literably. Please try using…" at bounding box center [439, 193] width 636 height 216
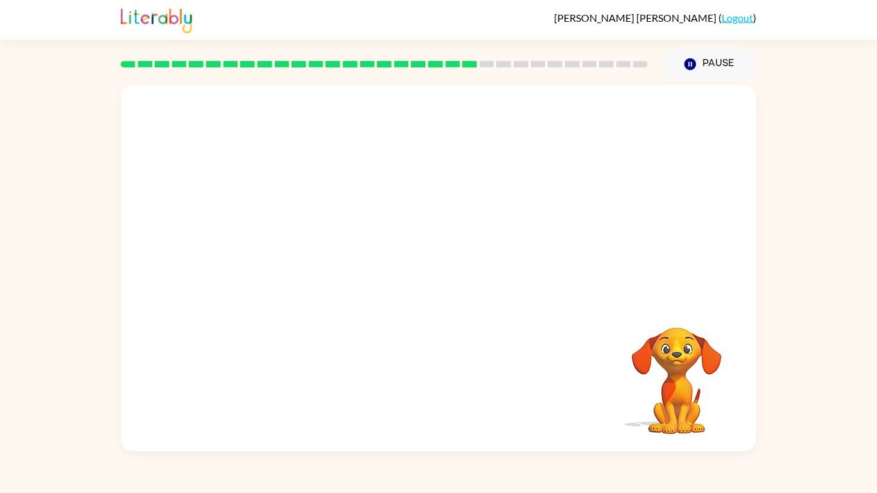
click at [322, 260] on video "Your browser must support playing .mp4 files to use Literably. Please try using…" at bounding box center [439, 193] width 636 height 216
click at [321, 265] on video "Your browser must support playing .mp4 files to use Literably. Please try using…" at bounding box center [439, 193] width 636 height 216
click at [319, 259] on video "Your browser must support playing .mp4 files to use Literably. Please try using…" at bounding box center [439, 193] width 636 height 216
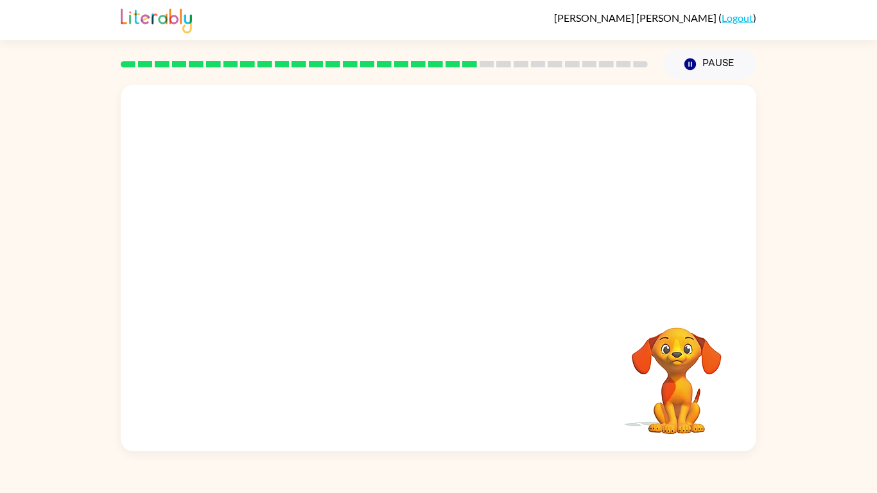
click at [319, 259] on video "Your browser must support playing .mp4 files to use Literably. Please try using…" at bounding box center [439, 193] width 636 height 216
click at [335, 243] on video "Your browser must support playing .mp4 files to use Literably. Please try using…" at bounding box center [439, 193] width 636 height 216
click at [335, 251] on video "Your browser must support playing .mp4 files to use Literably. Please try using…" at bounding box center [439, 193] width 636 height 216
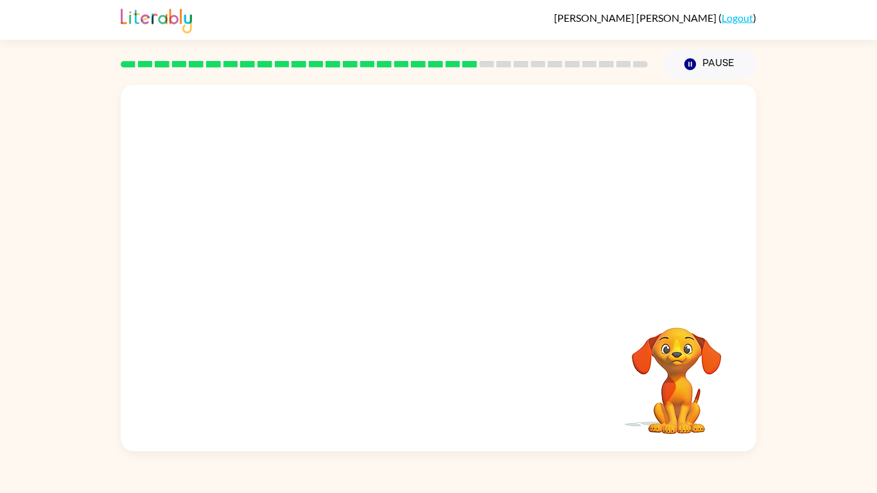
click at [335, 251] on video "Your browser must support playing .mp4 files to use Literably. Please try using…" at bounding box center [439, 193] width 636 height 216
drag, startPoint x: 335, startPoint y: 251, endPoint x: 287, endPoint y: 177, distance: 87.8
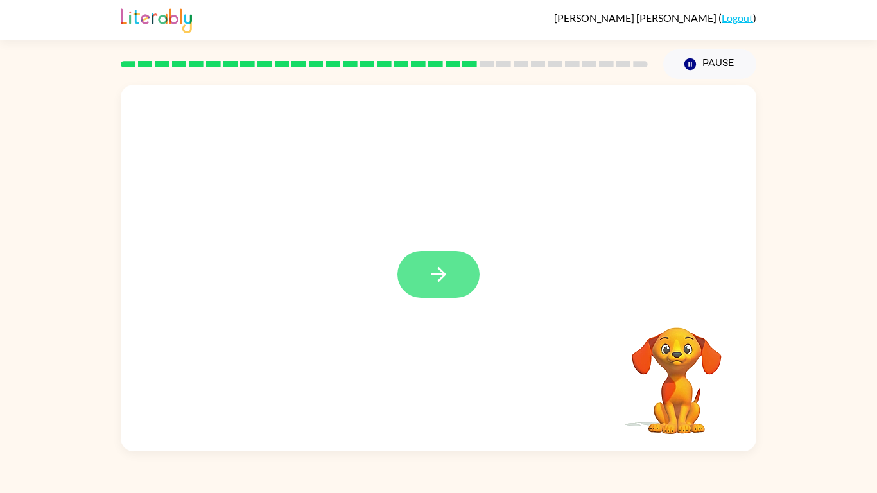
click at [432, 254] on button "button" at bounding box center [439, 274] width 82 height 47
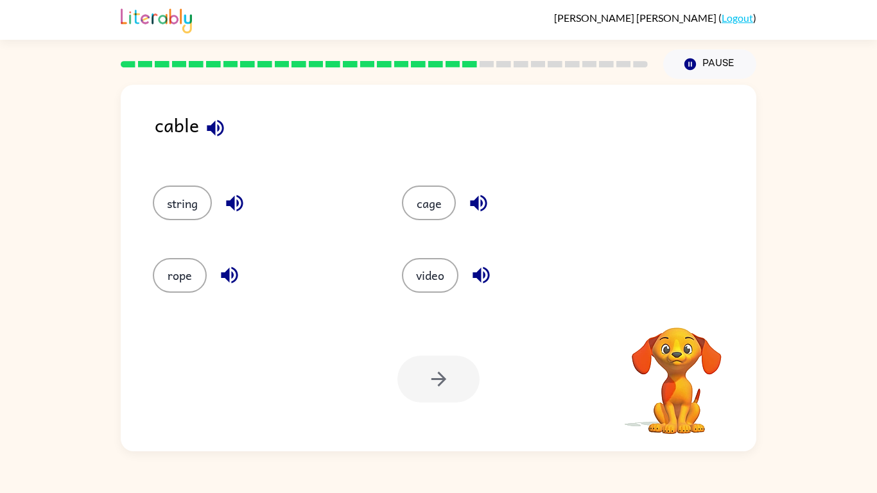
click at [251, 129] on div "cable" at bounding box center [456, 134] width 602 height 49
click at [223, 119] on icon "button" at bounding box center [215, 128] width 22 height 22
click at [231, 198] on icon "button" at bounding box center [235, 203] width 22 height 22
click at [468, 194] on icon "button" at bounding box center [479, 203] width 22 height 22
click at [229, 265] on icon "button" at bounding box center [229, 275] width 22 height 22
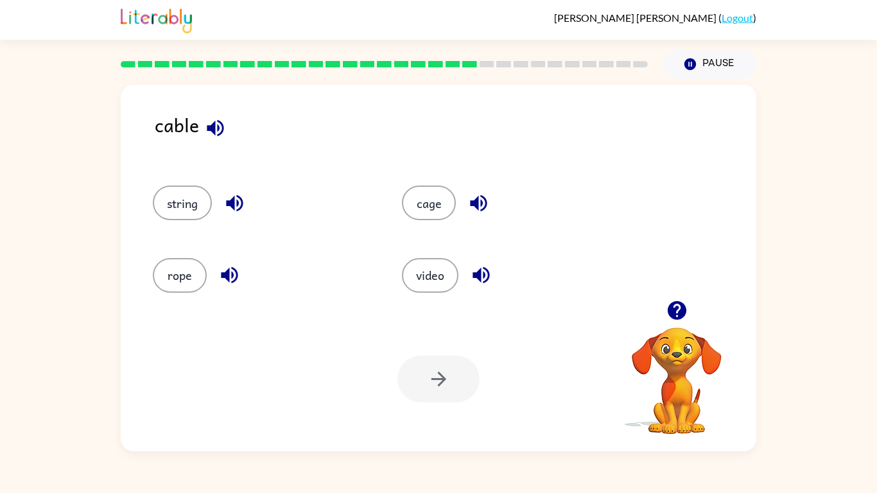
click at [488, 272] on icon "button" at bounding box center [481, 275] width 17 height 17
click at [443, 200] on button "cage" at bounding box center [429, 203] width 54 height 35
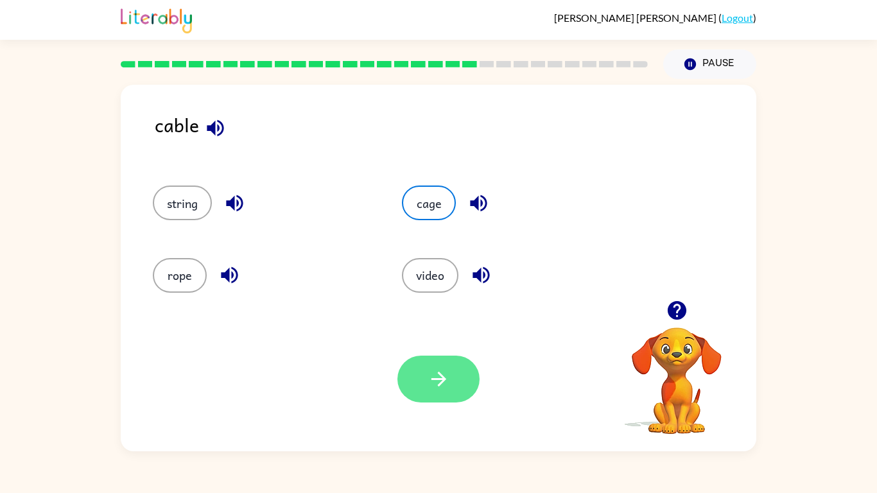
click at [424, 375] on button "button" at bounding box center [439, 379] width 82 height 47
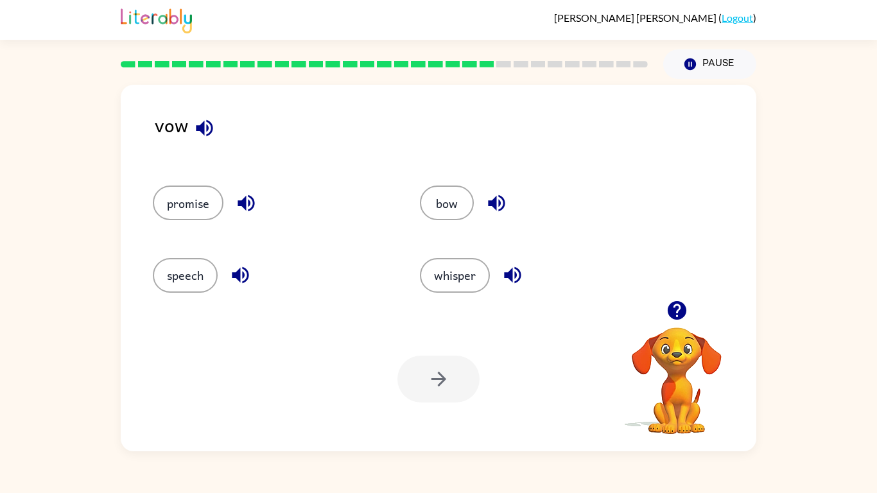
click at [183, 119] on div "vow" at bounding box center [456, 134] width 602 height 49
click at [195, 130] on icon "button" at bounding box center [204, 128] width 22 height 22
click at [207, 265] on button "speech" at bounding box center [185, 275] width 65 height 35
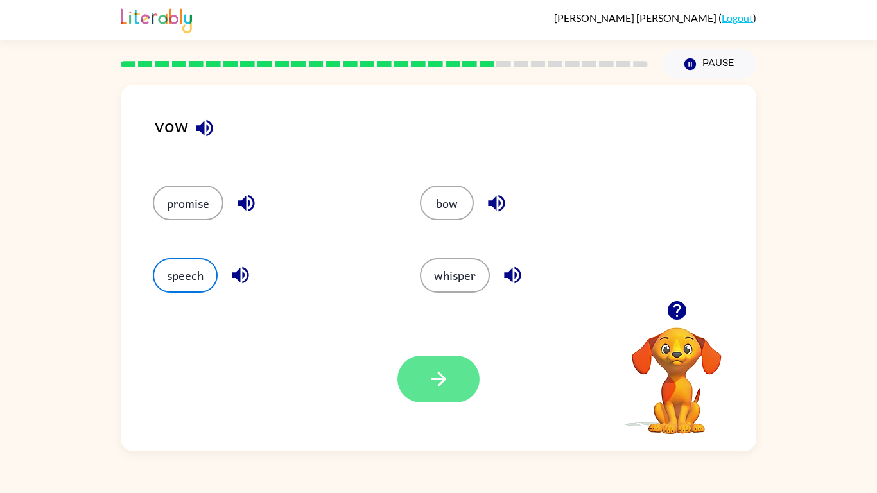
click at [448, 371] on icon "button" at bounding box center [439, 379] width 22 height 22
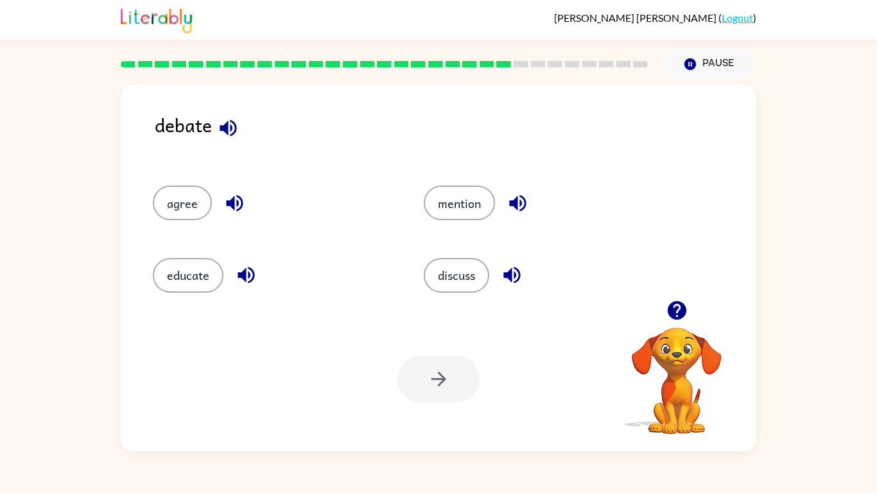
click at [222, 128] on icon "button" at bounding box center [228, 127] width 17 height 17
click at [236, 196] on icon "button" at bounding box center [234, 203] width 17 height 17
click at [247, 249] on div "educate" at bounding box center [263, 270] width 271 height 72
click at [249, 266] on icon "button" at bounding box center [246, 275] width 22 height 22
click at [191, 188] on button "agree" at bounding box center [182, 203] width 59 height 35
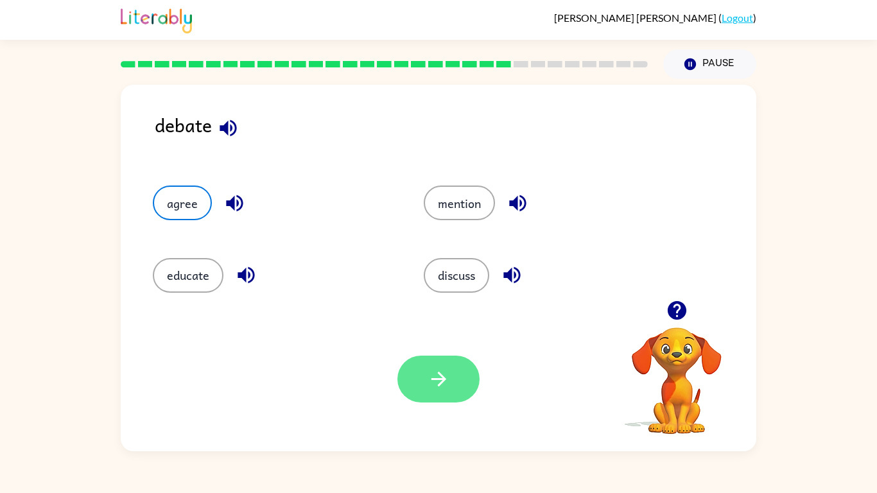
click at [443, 356] on button "button" at bounding box center [439, 379] width 82 height 47
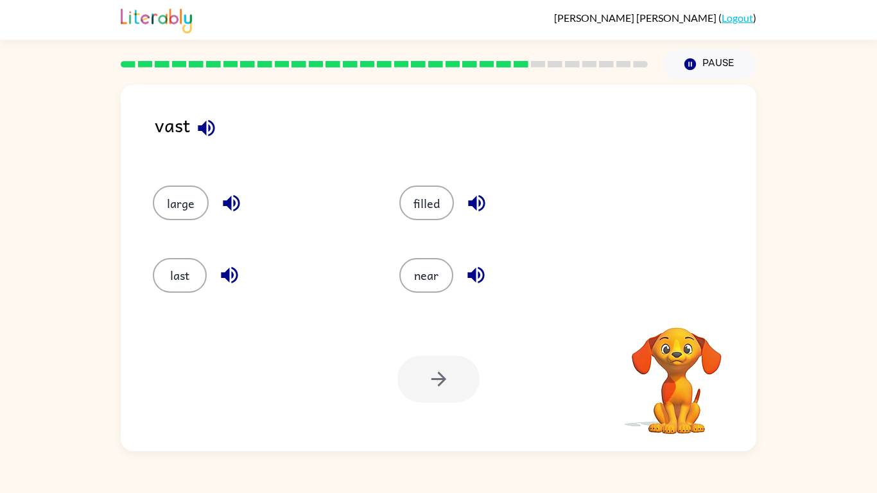
click at [208, 129] on icon "button" at bounding box center [206, 127] width 17 height 17
click at [231, 208] on icon "button" at bounding box center [231, 203] width 17 height 17
click at [227, 264] on icon "button" at bounding box center [229, 275] width 22 height 22
click at [475, 279] on icon "button" at bounding box center [476, 275] width 17 height 17
click at [473, 191] on button "button" at bounding box center [477, 203] width 33 height 33
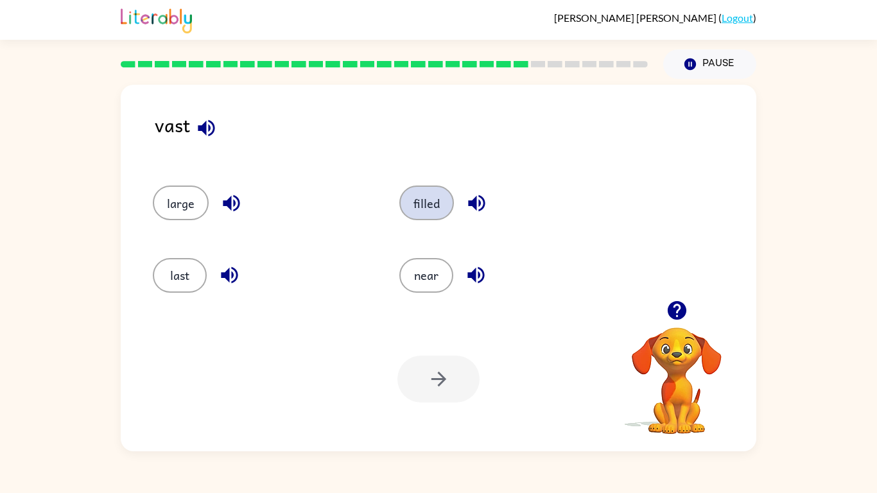
click at [429, 212] on button "filled" at bounding box center [427, 203] width 55 height 35
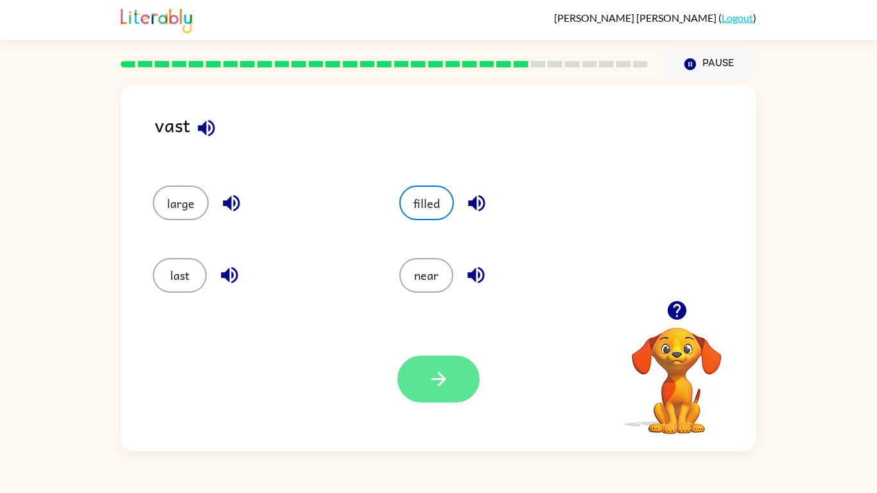
click at [444, 377] on icon "button" at bounding box center [439, 379] width 22 height 22
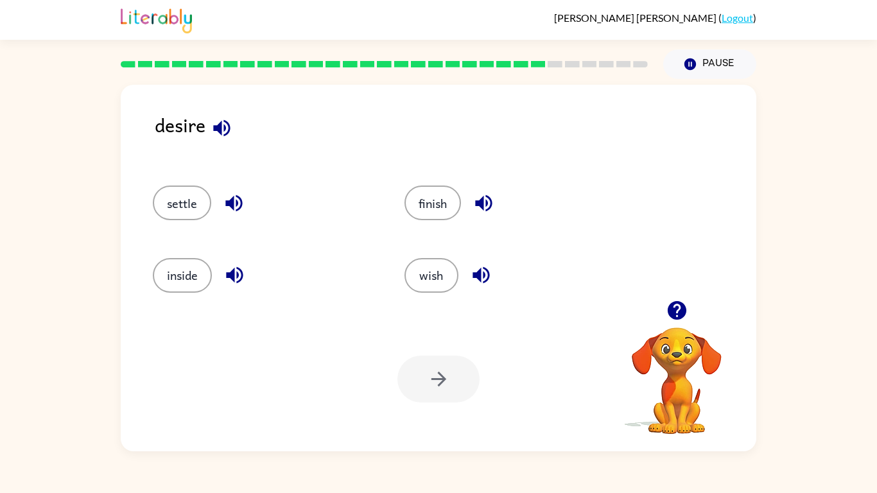
click at [229, 114] on button "button" at bounding box center [222, 128] width 33 height 33
click at [225, 206] on icon "button" at bounding box center [234, 203] width 22 height 22
click at [238, 265] on icon "button" at bounding box center [235, 275] width 22 height 22
click at [482, 195] on icon "button" at bounding box center [484, 203] width 22 height 22
click at [435, 268] on button "wish" at bounding box center [432, 275] width 54 height 35
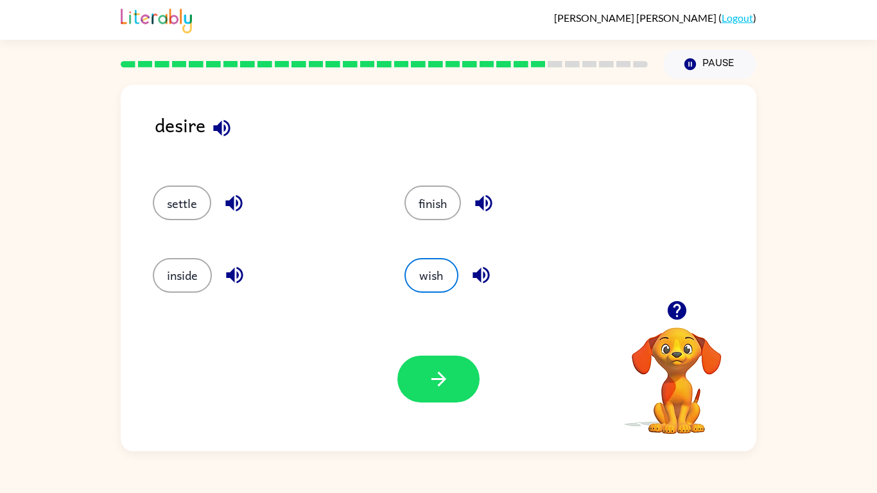
click at [430, 348] on div "Your browser must support playing .mp4 files to use Literably. Please try using…" at bounding box center [439, 379] width 636 height 145
click at [434, 355] on div "Your browser must support playing .mp4 files to use Literably. Please try using…" at bounding box center [439, 379] width 636 height 145
click at [439, 365] on button "button" at bounding box center [439, 379] width 82 height 47
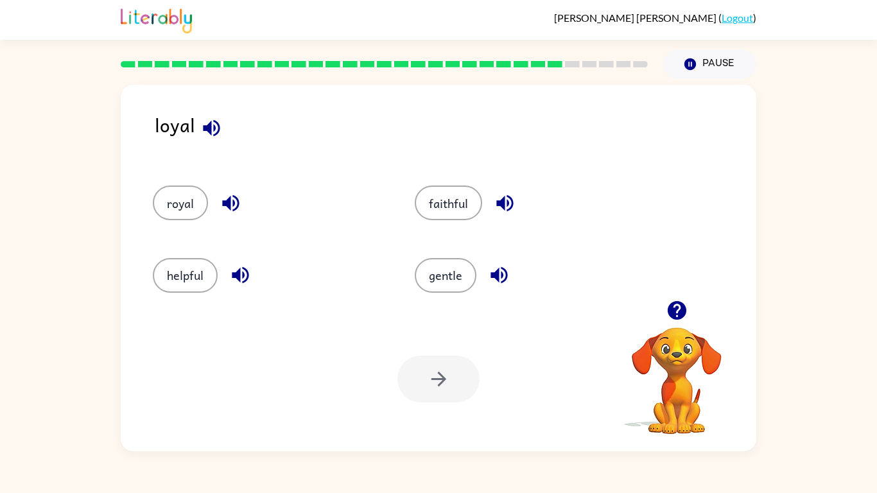
click at [207, 127] on icon "button" at bounding box center [211, 127] width 17 height 17
click at [219, 201] on button "button" at bounding box center [231, 203] width 33 height 33
click at [180, 215] on button "royal" at bounding box center [180, 203] width 55 height 35
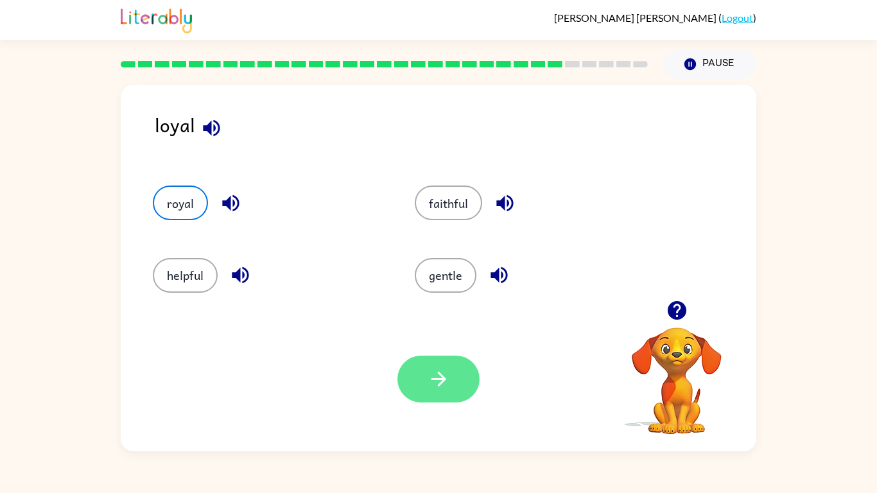
click at [423, 370] on button "button" at bounding box center [439, 379] width 82 height 47
click at [848, 288] on div "loyal royal faithful helpful gentle Your browser must support playing .mp4 file…" at bounding box center [438, 265] width 877 height 373
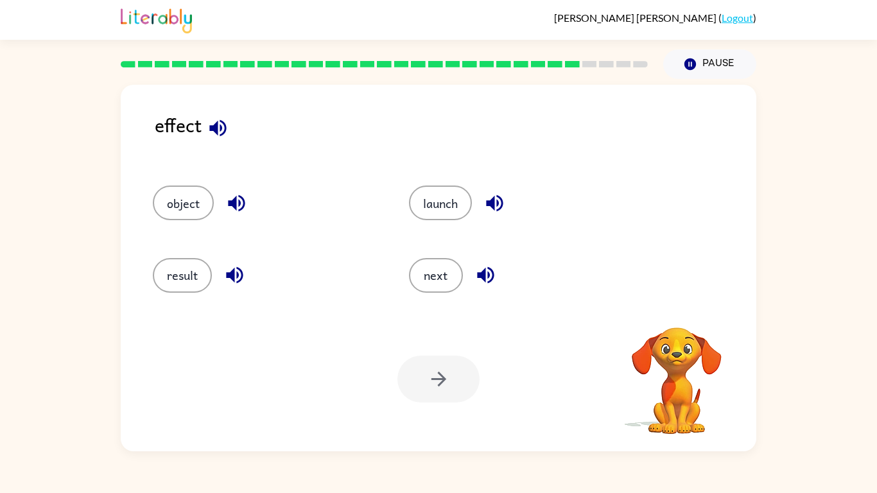
click at [207, 126] on icon "button" at bounding box center [218, 128] width 22 height 22
click at [215, 142] on button "button" at bounding box center [218, 128] width 33 height 33
click at [234, 200] on icon "button" at bounding box center [236, 203] width 17 height 17
click at [240, 269] on icon "button" at bounding box center [234, 275] width 17 height 17
click at [496, 200] on icon "button" at bounding box center [495, 203] width 22 height 22
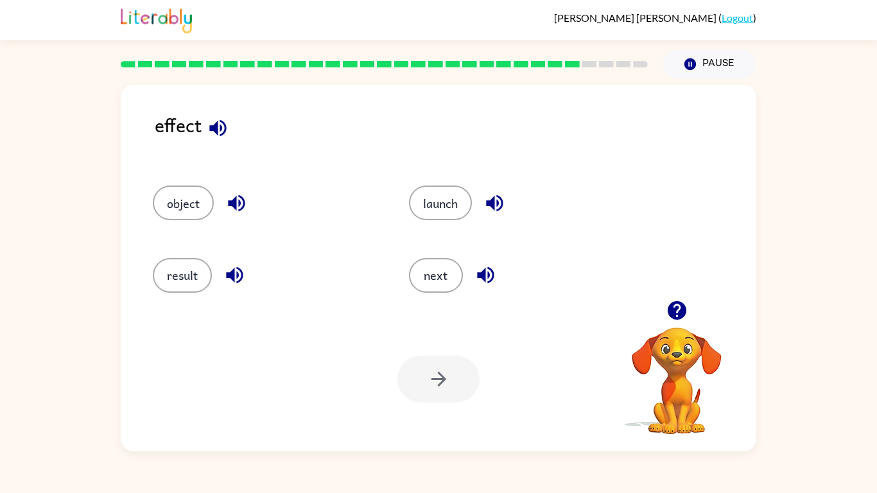
click at [501, 290] on div "next" at bounding box center [522, 275] width 227 height 35
click at [489, 291] on button "button" at bounding box center [486, 275] width 33 height 33
click at [437, 213] on button "launch" at bounding box center [440, 203] width 63 height 35
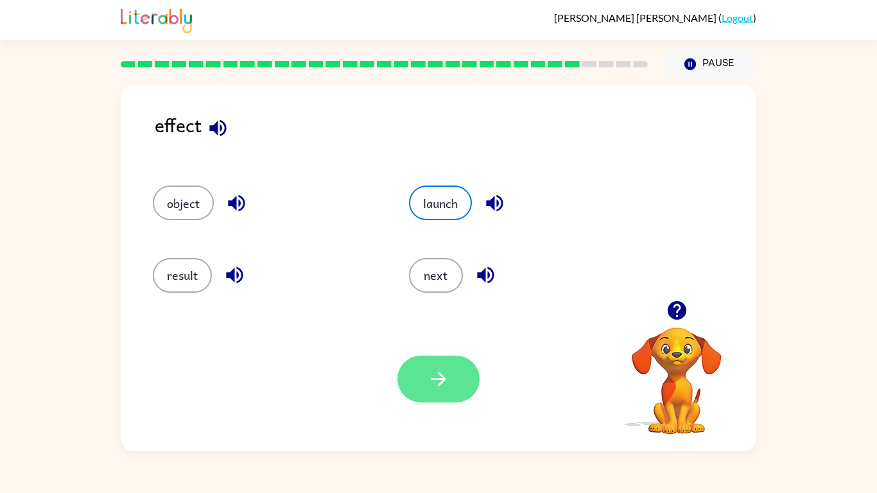
click at [456, 394] on button "button" at bounding box center [439, 379] width 82 height 47
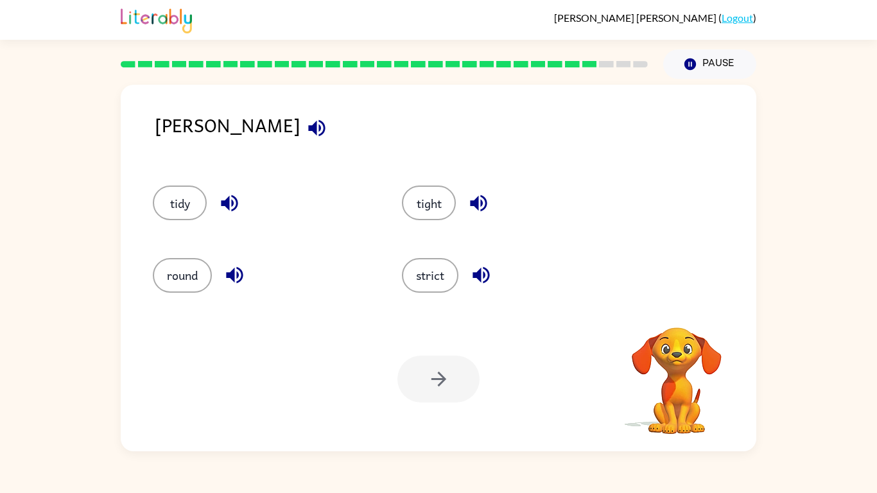
click at [308, 124] on icon "button" at bounding box center [316, 127] width 17 height 17
click at [793, 332] on div "[PERSON_NAME] tidy tight round strict Your browser must support playing .mp4 fi…" at bounding box center [438, 265] width 877 height 373
click at [306, 117] on icon "button" at bounding box center [317, 128] width 22 height 22
click at [308, 133] on icon "button" at bounding box center [316, 127] width 17 height 17
click at [308, 130] on icon "button" at bounding box center [316, 127] width 17 height 17
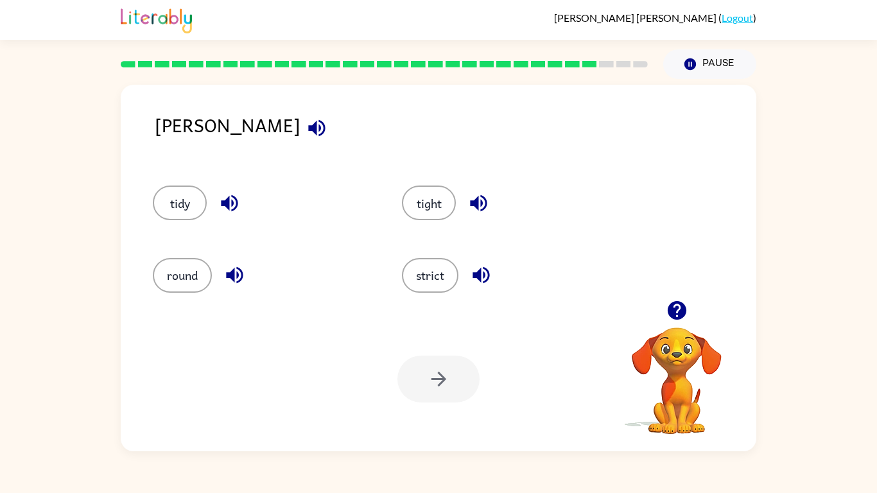
click at [306, 130] on icon "button" at bounding box center [317, 128] width 22 height 22
click at [308, 128] on icon "button" at bounding box center [316, 127] width 17 height 17
click at [308, 127] on icon "button" at bounding box center [316, 127] width 17 height 17
click at [306, 127] on icon "button" at bounding box center [317, 128] width 22 height 22
click at [308, 126] on icon "button" at bounding box center [316, 127] width 17 height 17
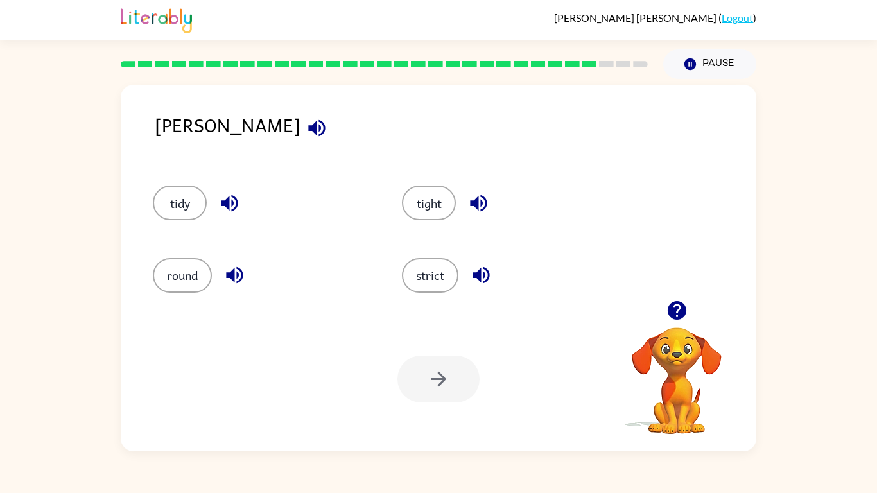
click at [306, 125] on icon "button" at bounding box center [317, 128] width 22 height 22
click at [229, 192] on icon "button" at bounding box center [229, 203] width 22 height 22
click at [236, 274] on icon "button" at bounding box center [235, 275] width 22 height 22
click at [437, 282] on button "strict" at bounding box center [430, 275] width 57 height 35
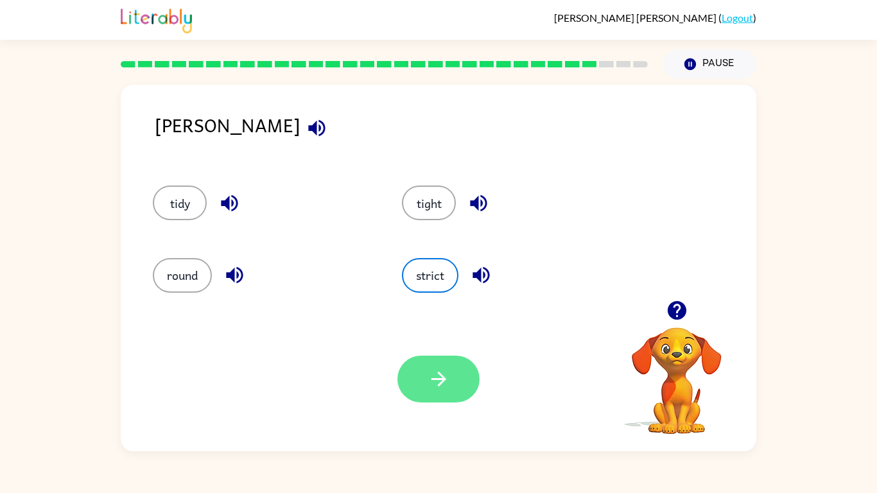
click at [441, 386] on icon "button" at bounding box center [439, 379] width 22 height 22
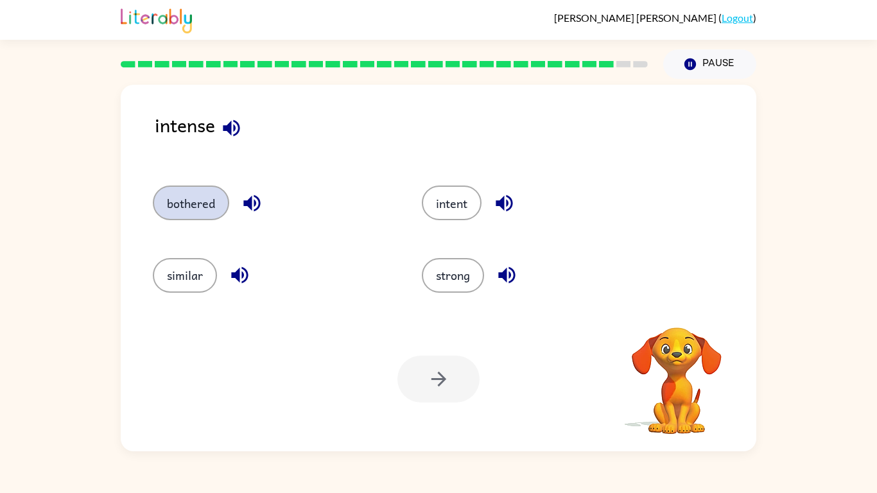
click at [183, 186] on button "bothered" at bounding box center [191, 203] width 76 height 35
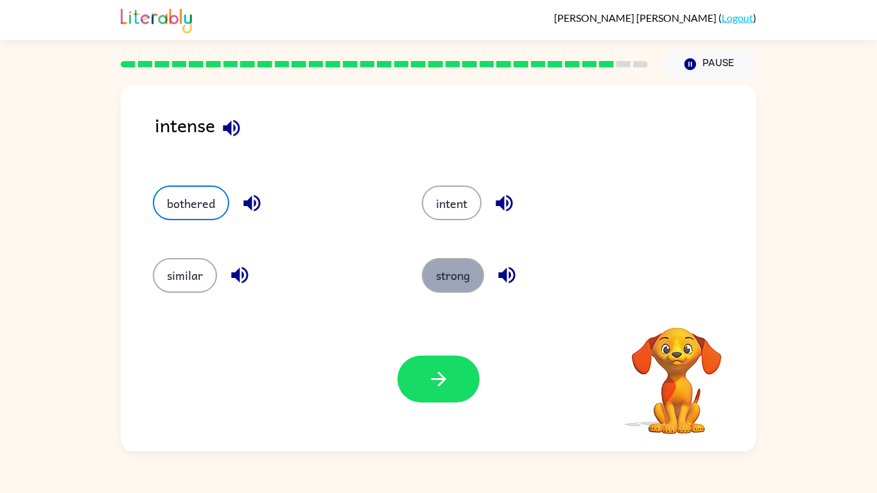
click at [459, 292] on button "strong" at bounding box center [453, 275] width 62 height 35
click at [176, 204] on button "bothered" at bounding box center [191, 203] width 76 height 35
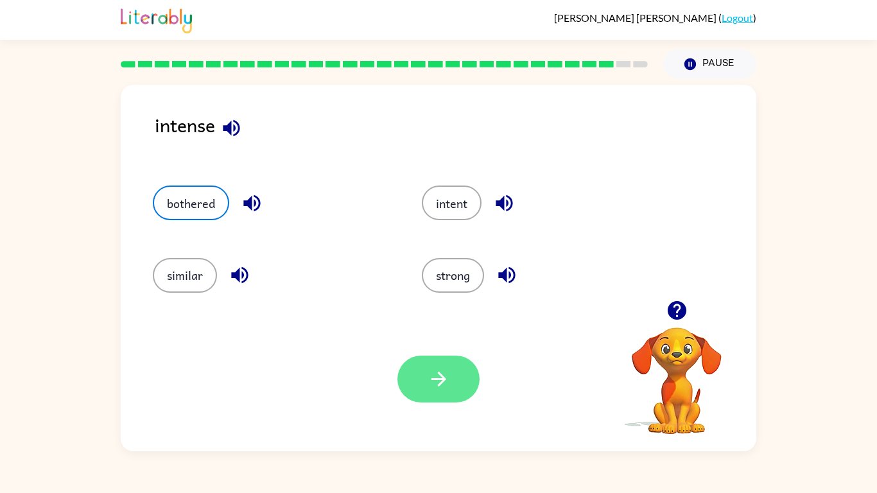
click at [461, 397] on button "button" at bounding box center [439, 379] width 82 height 47
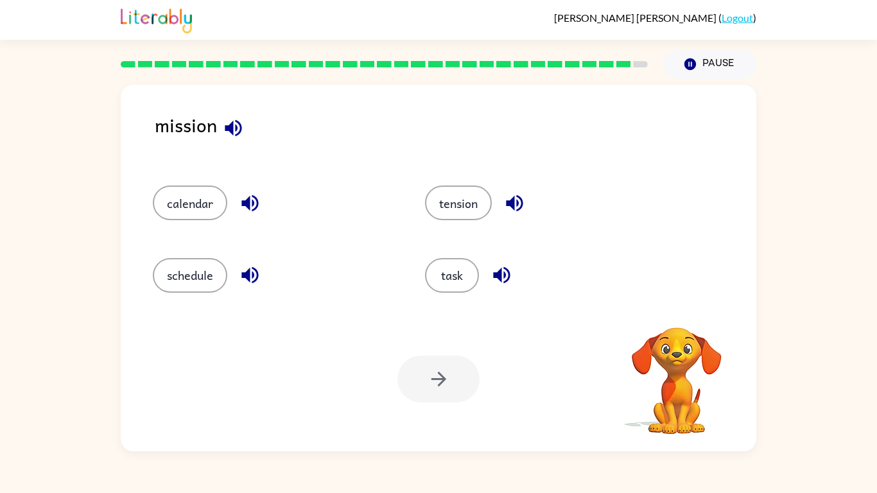
click at [229, 126] on icon "button" at bounding box center [233, 127] width 17 height 17
click at [522, 211] on icon "button" at bounding box center [515, 203] width 22 height 22
click at [245, 279] on icon "button" at bounding box center [250, 275] width 22 height 22
click at [511, 281] on icon "button" at bounding box center [502, 275] width 22 height 22
click at [473, 281] on button "task" at bounding box center [452, 275] width 54 height 35
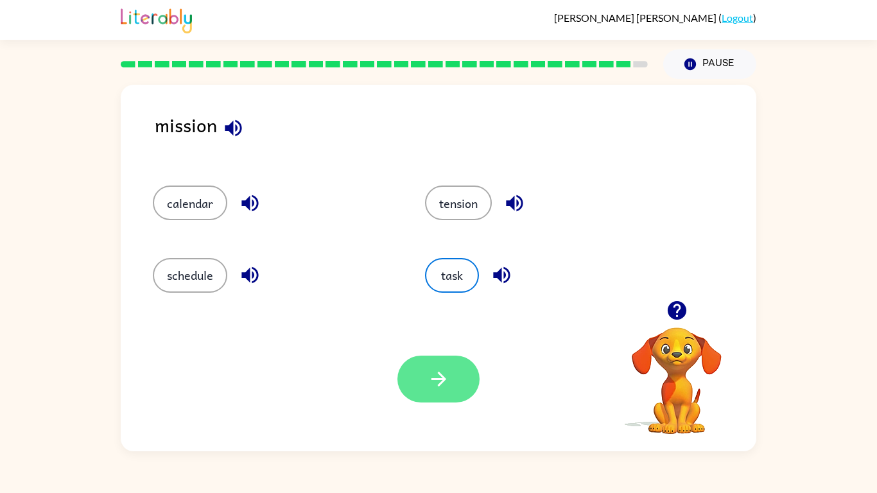
click at [438, 379] on icon "button" at bounding box center [438, 379] width 15 height 15
